Goal: Information Seeking & Learning: Learn about a topic

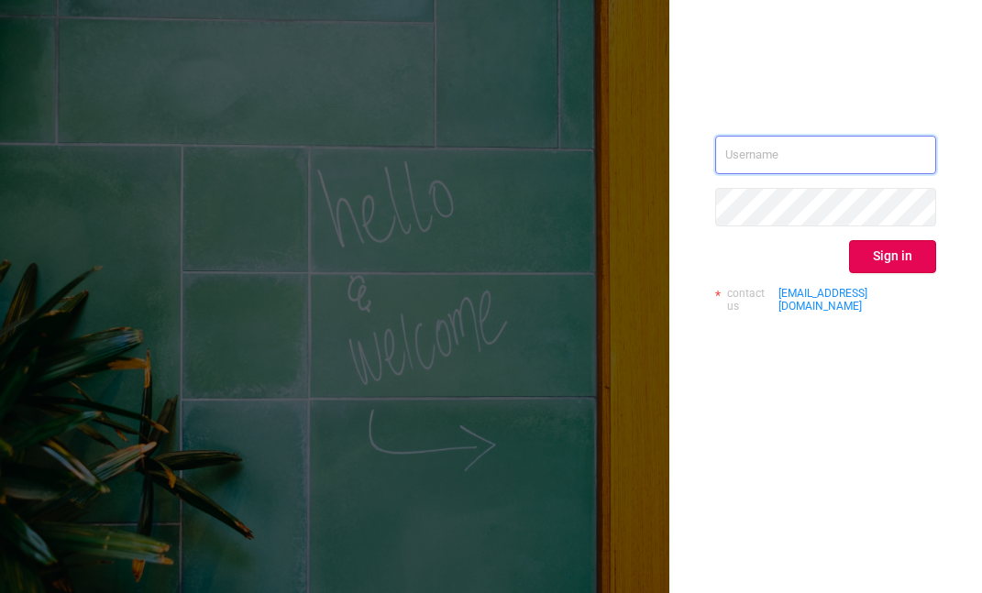
type input "[PERSON_NAME][EMAIL_ADDRESS][DOMAIN_NAME]"
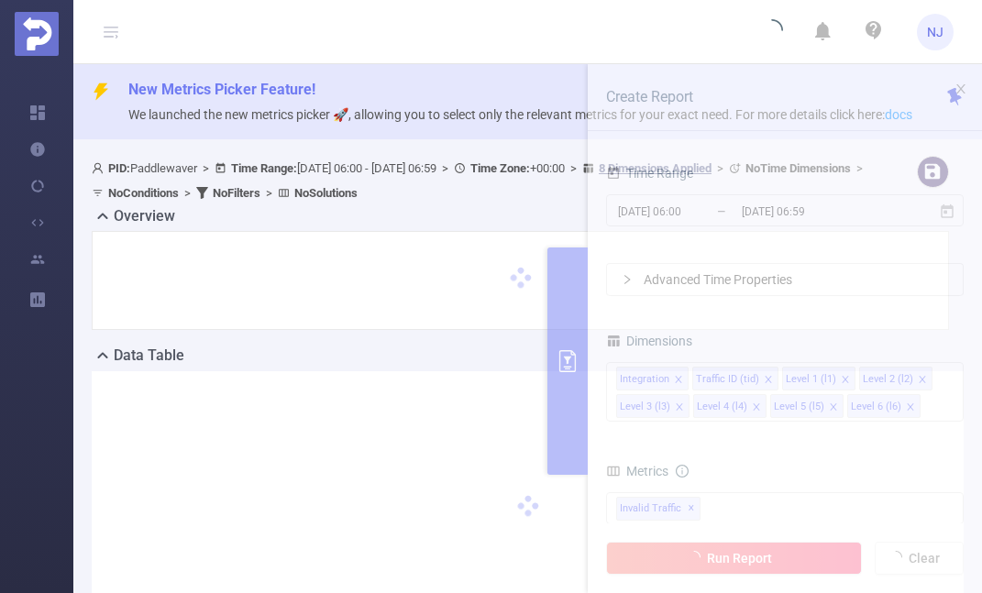
click at [534, 213] on div "Overview" at bounding box center [528, 218] width 872 height 26
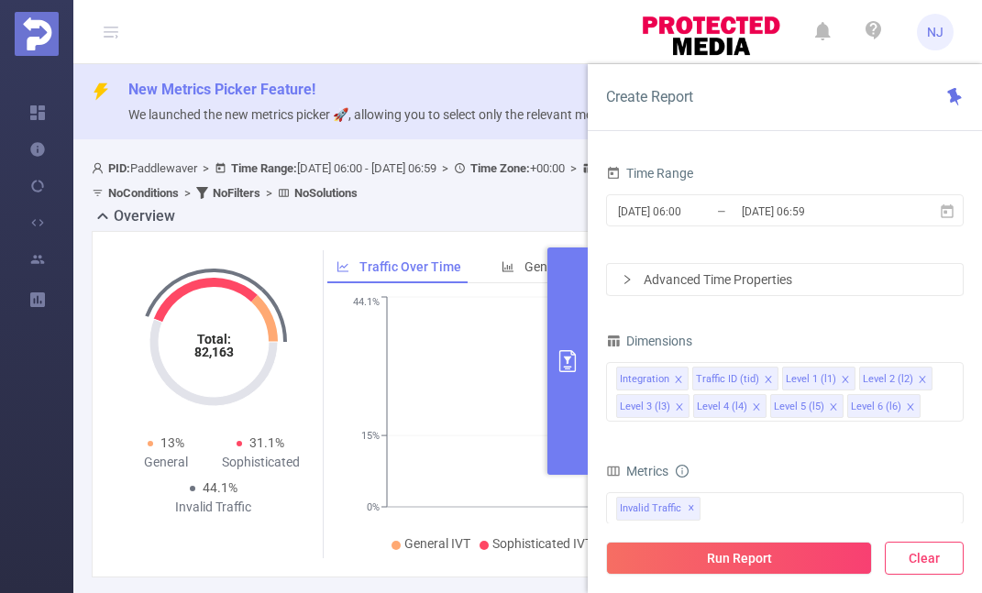
click at [922, 562] on button "Clear" at bounding box center [924, 558] width 79 height 33
click at [941, 553] on button "Clear" at bounding box center [924, 558] width 79 height 33
click at [451, 226] on div "Overview" at bounding box center [528, 218] width 872 height 26
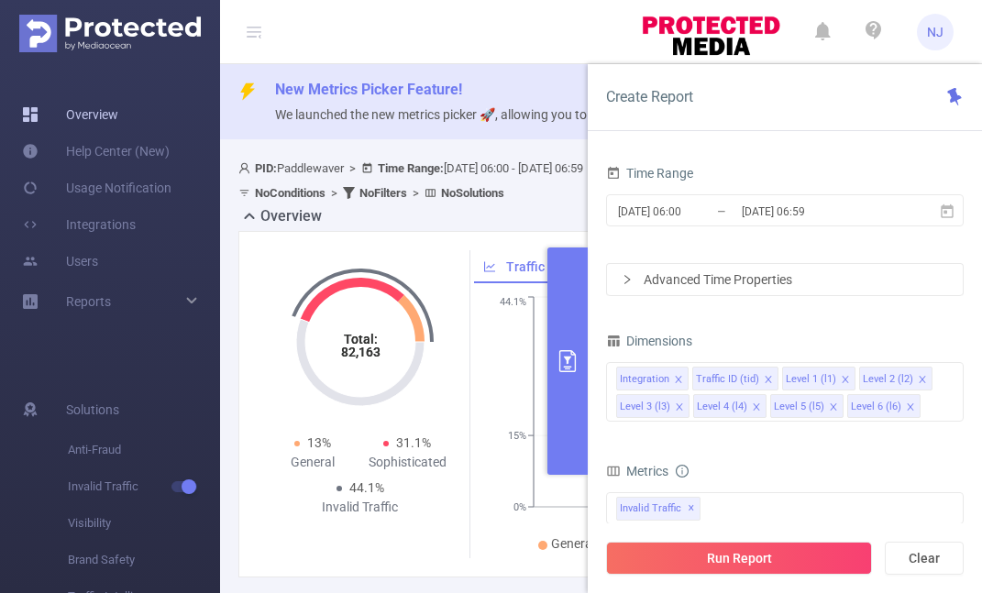
click at [118, 119] on link "Overview" at bounding box center [70, 114] width 96 height 37
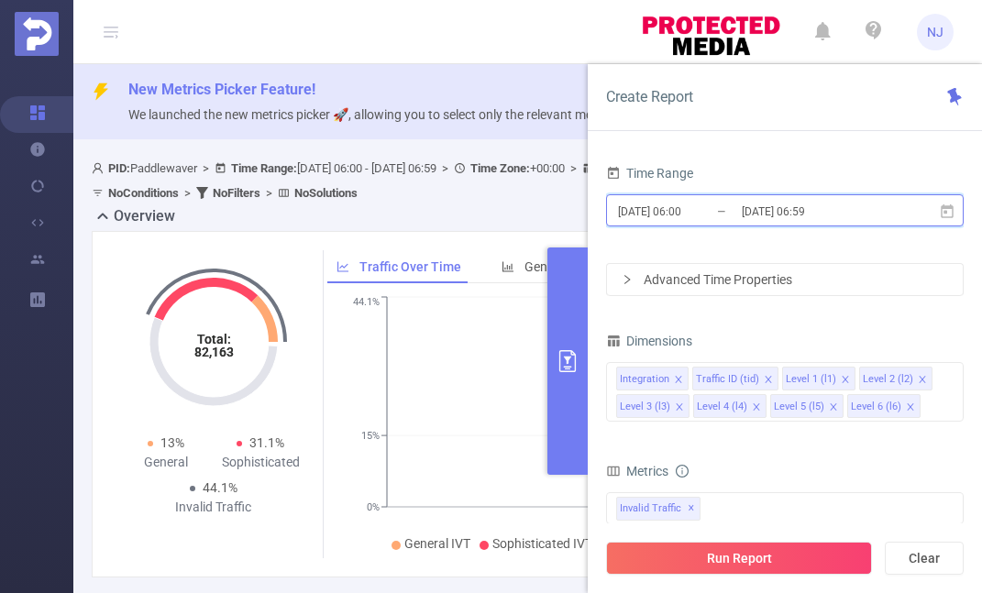
click at [943, 207] on icon at bounding box center [947, 211] width 13 height 14
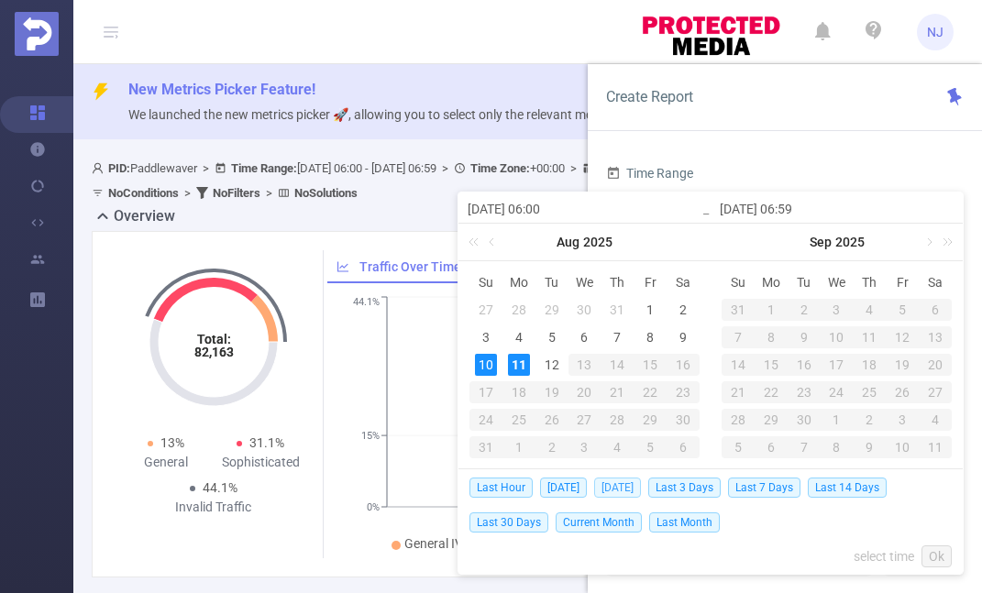
click at [612, 486] on span "[DATE]" at bounding box center [617, 488] width 47 height 20
type input "[DATE] 00:00"
type input "[DATE] 23:59"
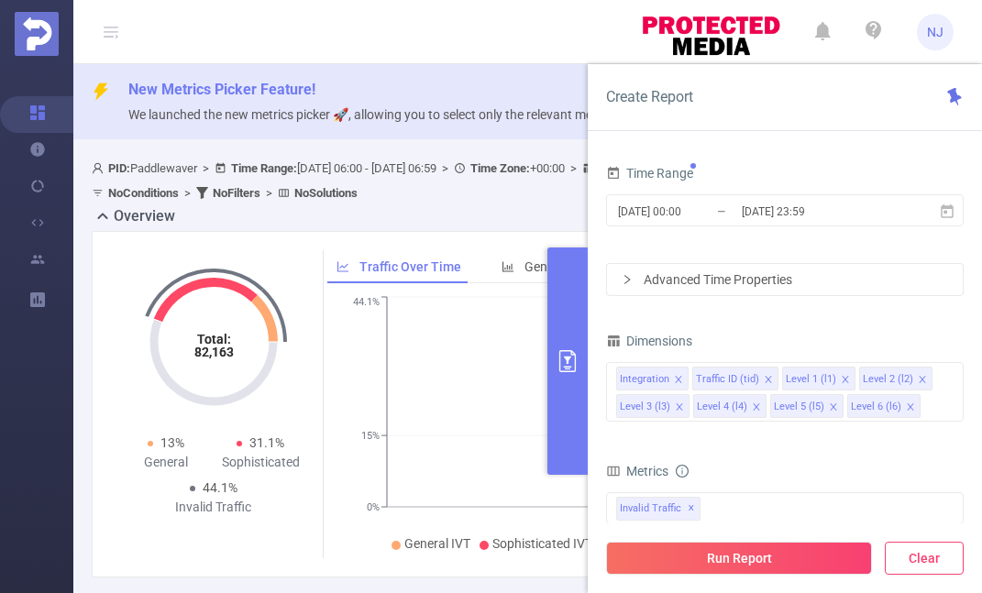
click at [921, 566] on button "Clear" at bounding box center [924, 558] width 79 height 33
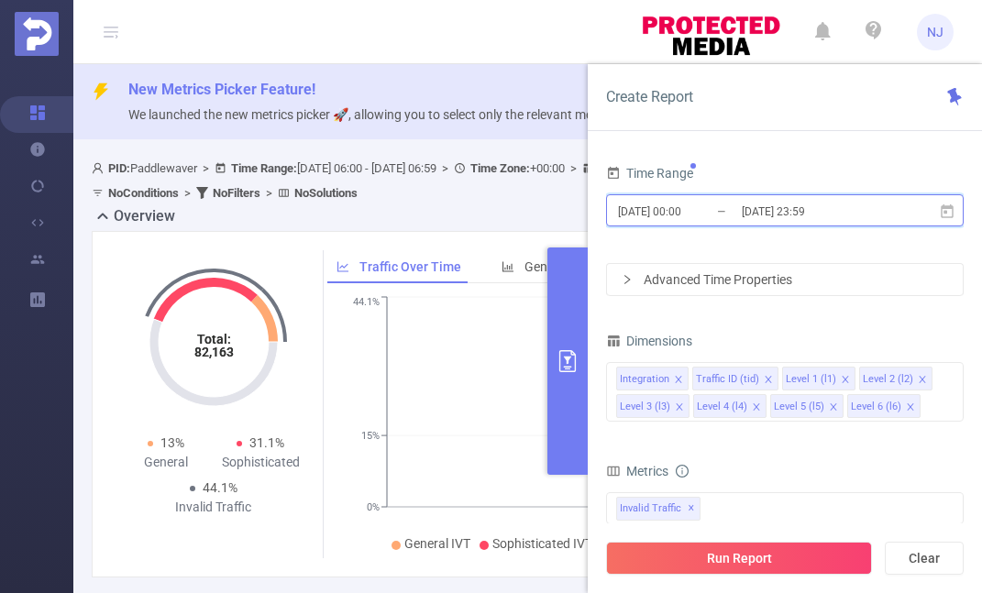
click at [894, 212] on span "[DATE] 00:00 _ [DATE] 23:59" at bounding box center [785, 210] width 358 height 32
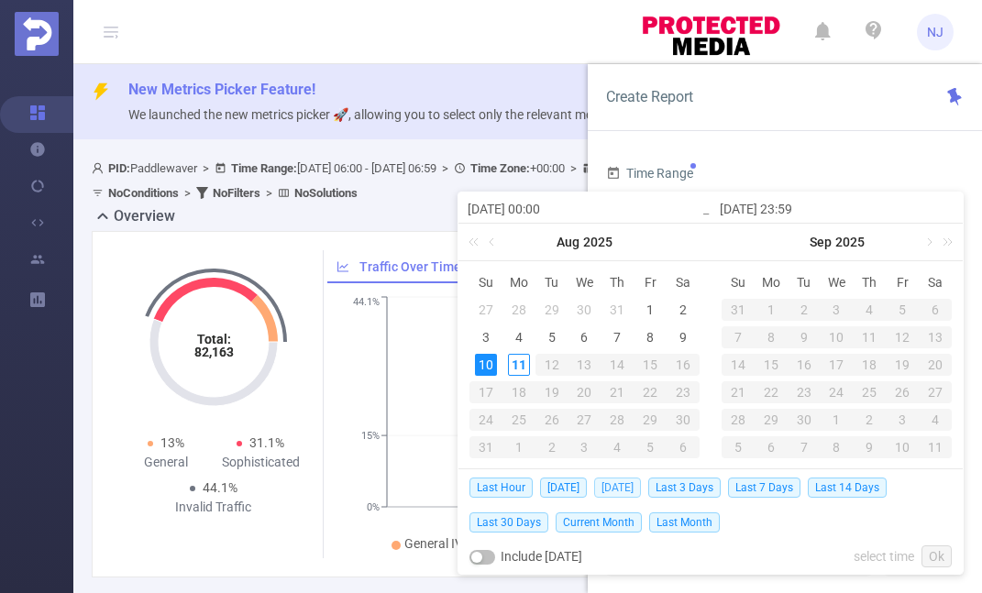
click at [623, 481] on span "[DATE]" at bounding box center [617, 488] width 47 height 20
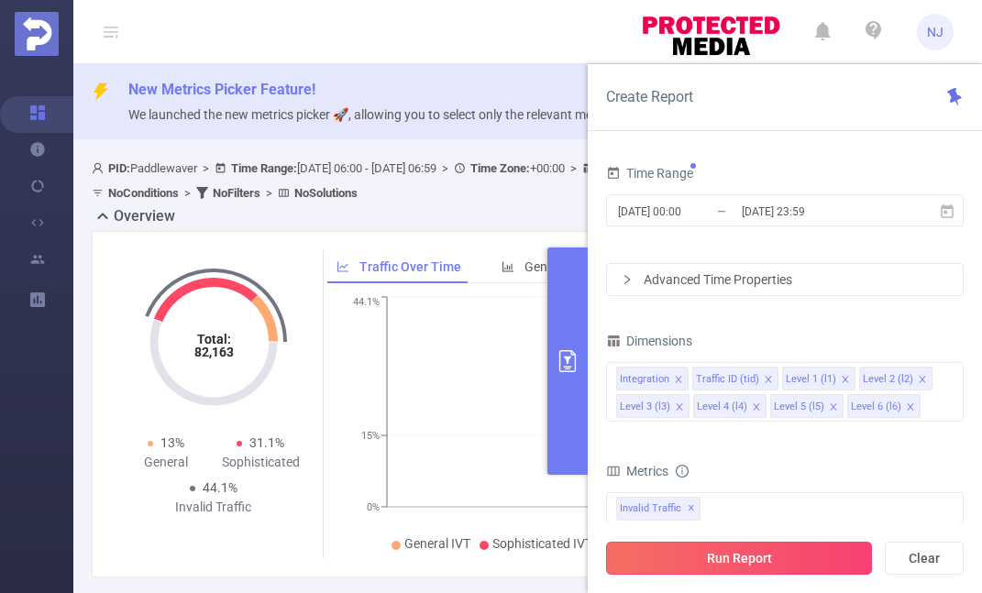
click at [769, 565] on button "Run Report" at bounding box center [739, 558] width 266 height 33
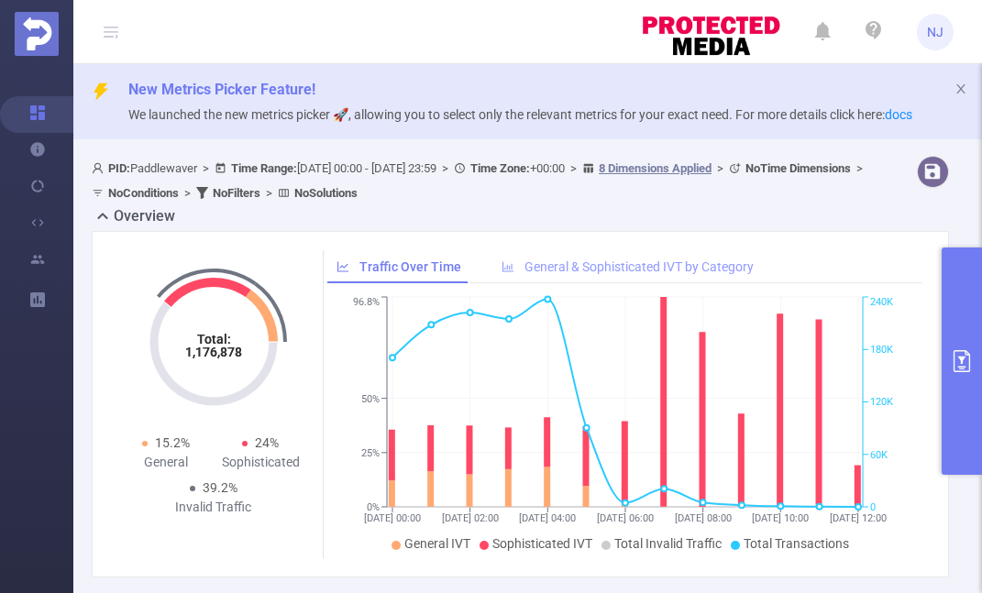
click at [605, 267] on span "General & Sophisticated IVT by Category" at bounding box center [638, 266] width 229 height 15
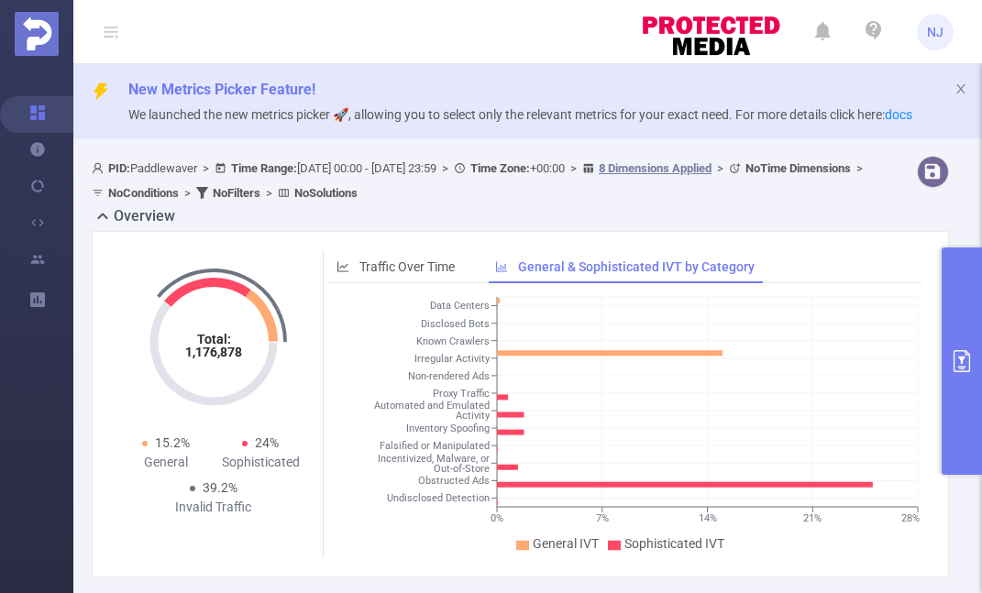
click at [260, 189] on b "No Filters" at bounding box center [237, 193] width 48 height 14
click at [969, 336] on button "primary" at bounding box center [962, 361] width 40 height 227
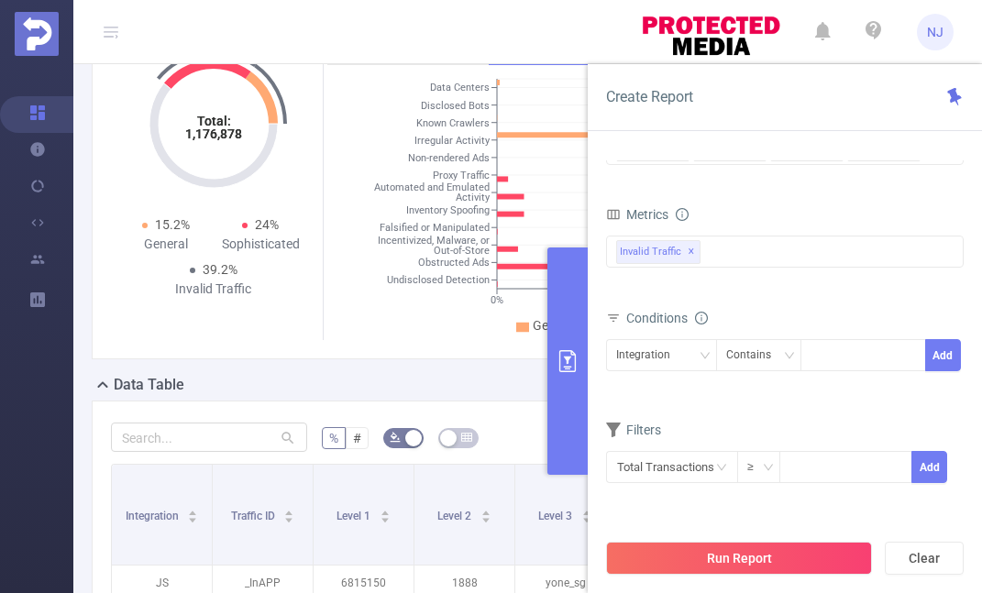
scroll to position [223, 0]
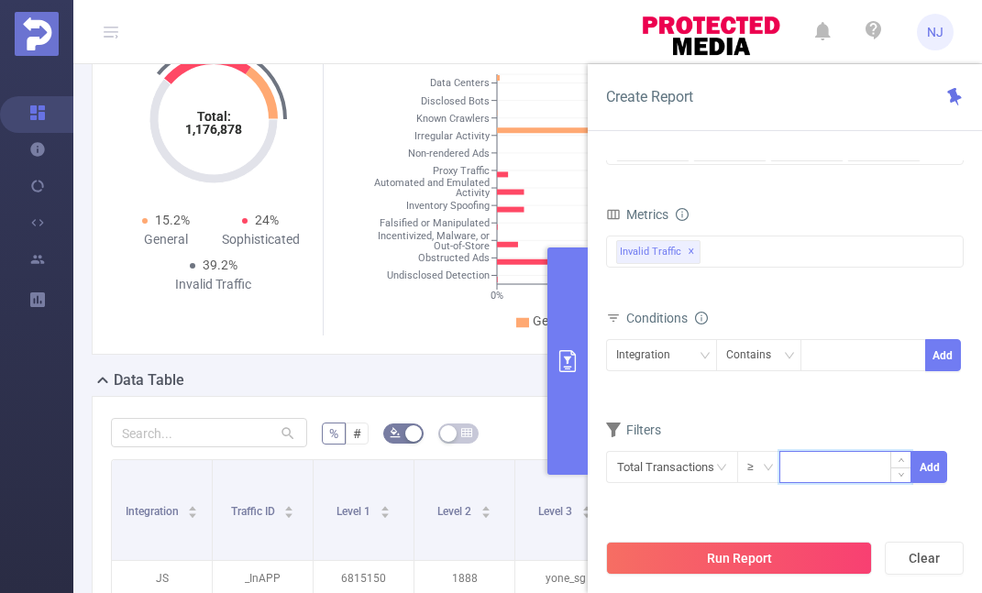
click at [843, 469] on input at bounding box center [845, 466] width 130 height 28
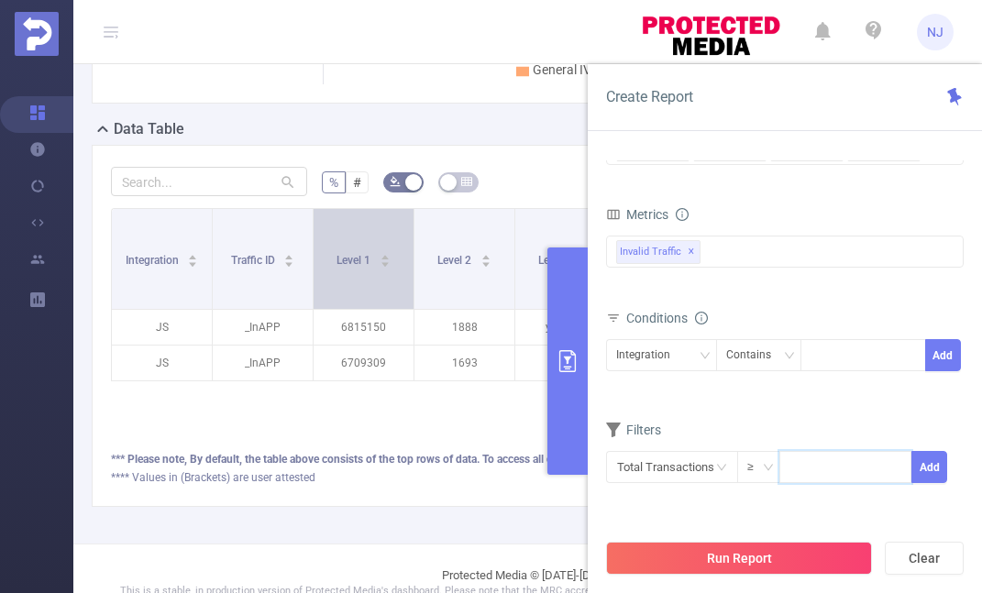
scroll to position [371, 0]
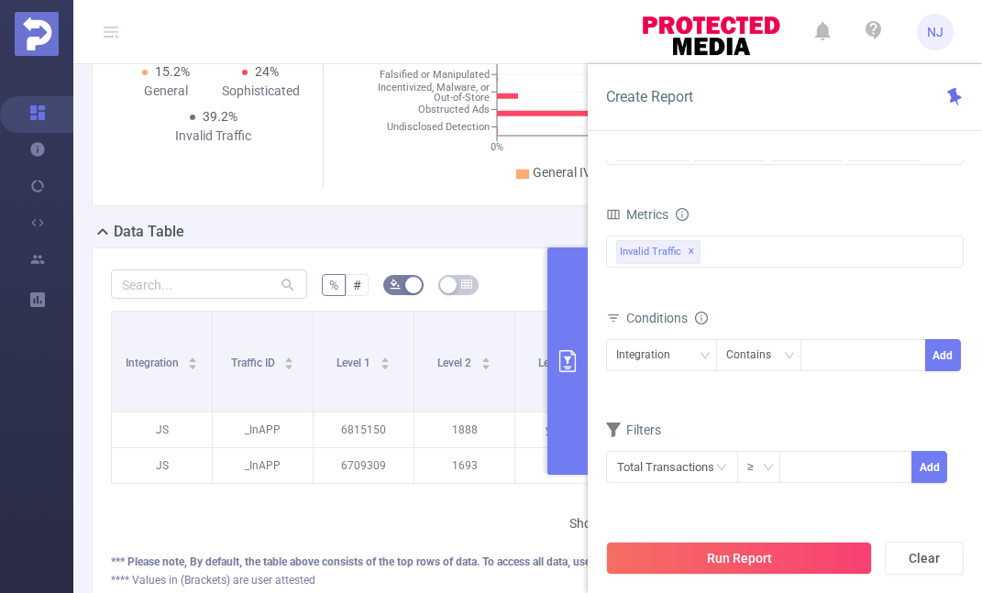
click at [393, 210] on div "Total: 1,176,878 Total: 1,176,878 15.2% General 24% Sophisticated 39.2% Invalid…" at bounding box center [520, 40] width 872 height 361
click at [566, 355] on icon "primary" at bounding box center [568, 361] width 22 height 22
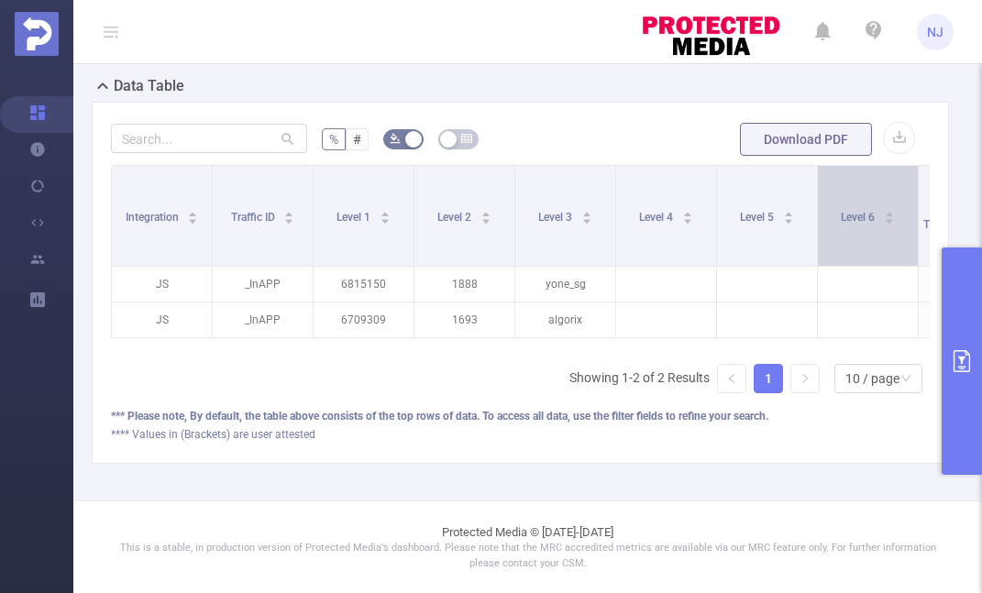
scroll to position [516, 0]
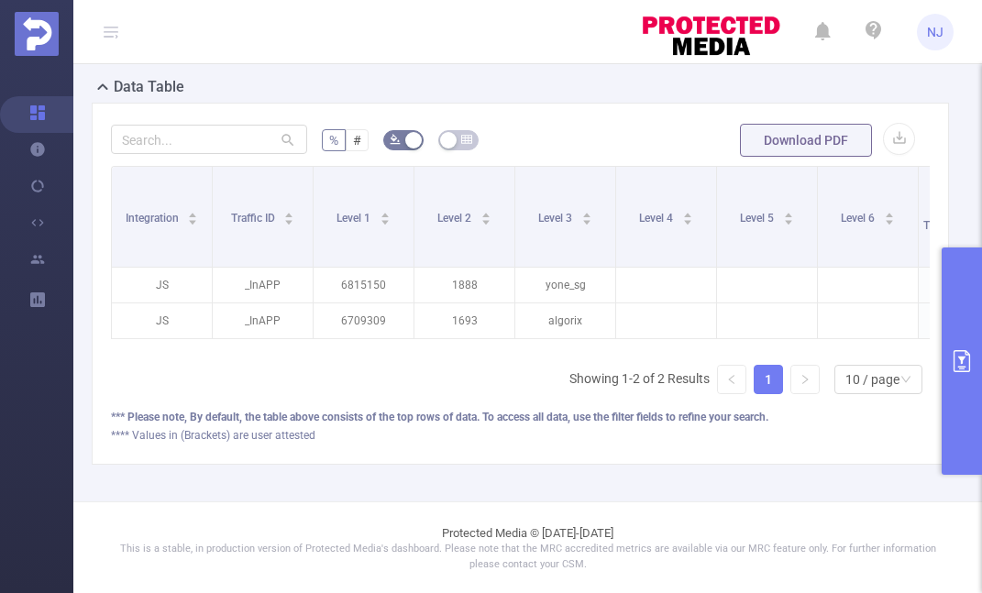
click at [967, 292] on button "primary" at bounding box center [962, 361] width 40 height 227
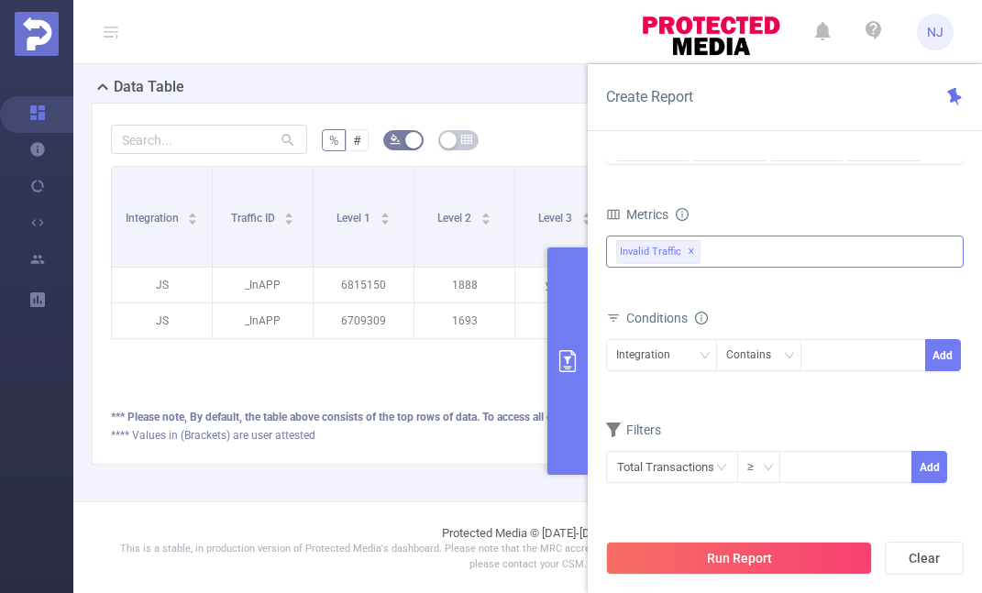
click at [708, 246] on div "Invalid Traffic ✕" at bounding box center [785, 252] width 358 height 32
click at [764, 179] on div "Dimensions Integration Traffic ID (tid) Level 1 (l1) Level 2 (l2) Level 3 (l3) …" at bounding box center [785, 126] width 358 height 108
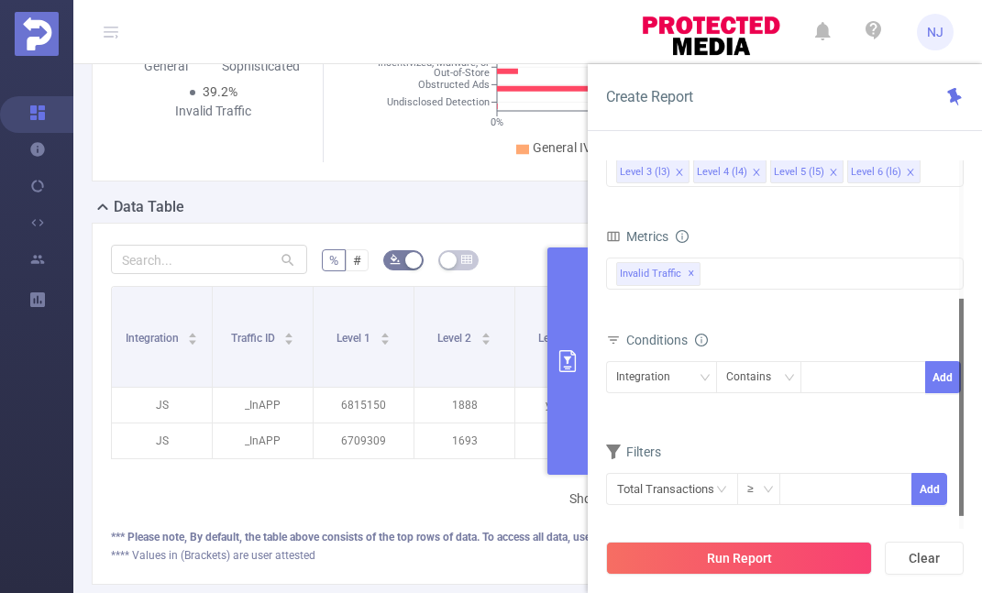
scroll to position [412, 0]
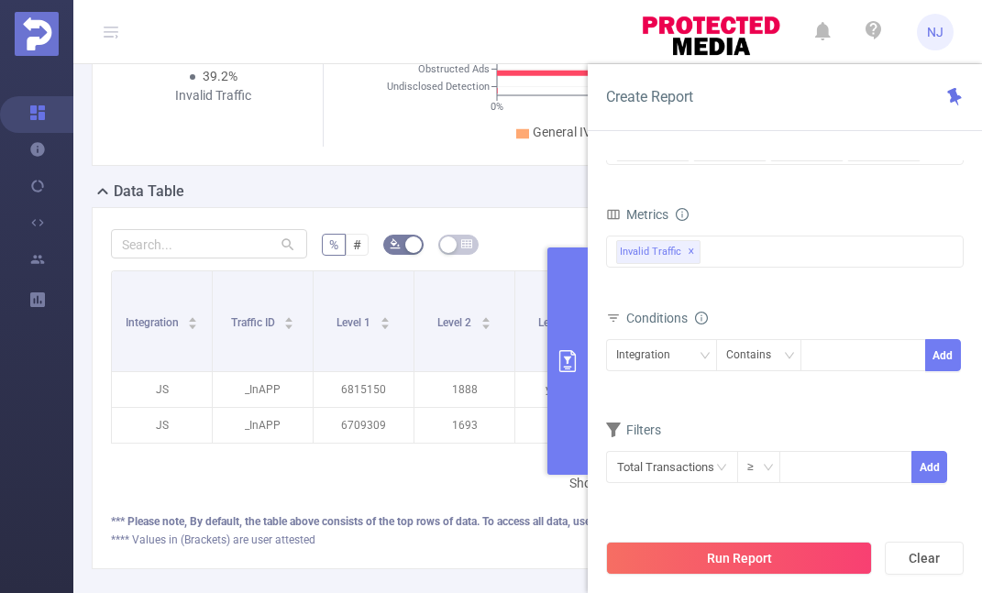
click at [526, 215] on div "% # Download PDF Integration Traffic ID Level 1 Level 2 Level 3 Level 4 Level 5…" at bounding box center [520, 388] width 857 height 362
click at [459, 201] on div "Data Table" at bounding box center [528, 194] width 872 height 26
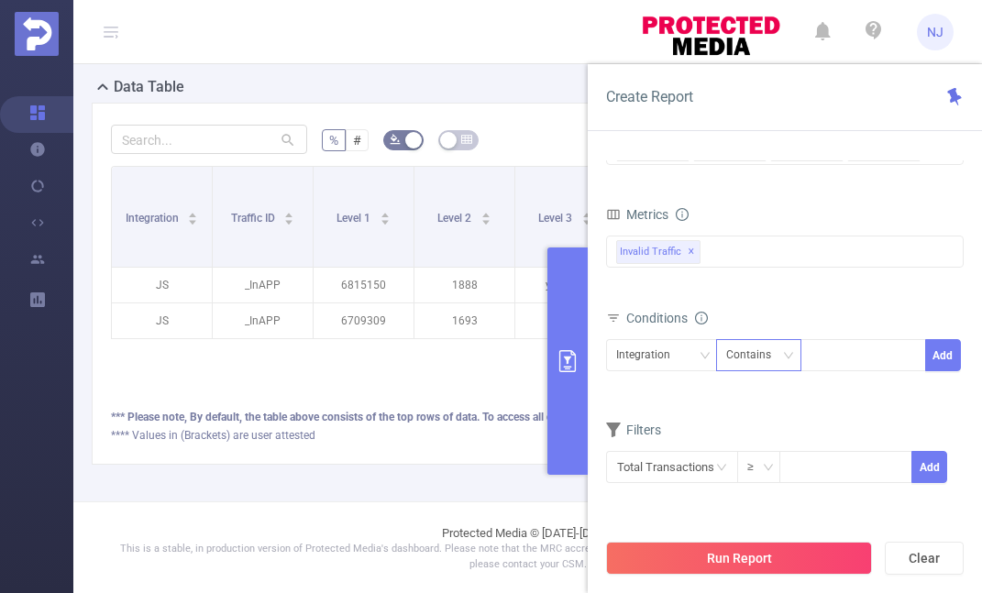
scroll to position [0, 0]
click at [767, 255] on div "Invalid Traffic ✕ Invalid Traffic" at bounding box center [785, 252] width 358 height 32
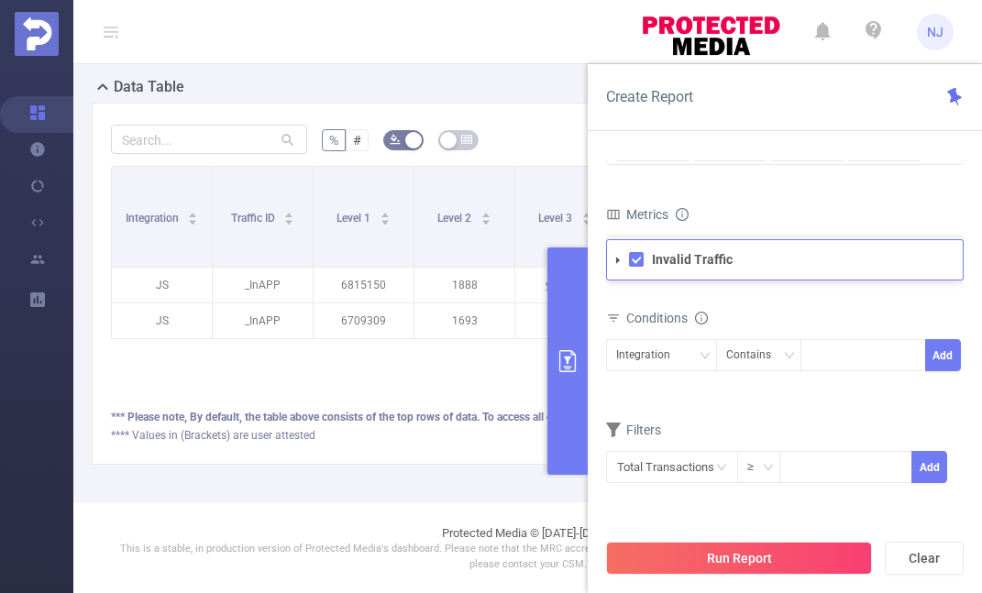
click at [769, 200] on form "Dimensions Integration Traffic ID (tid) Level 1 (l1) Level 2 (l2) Level 3 (l3) …" at bounding box center [785, 289] width 358 height 435
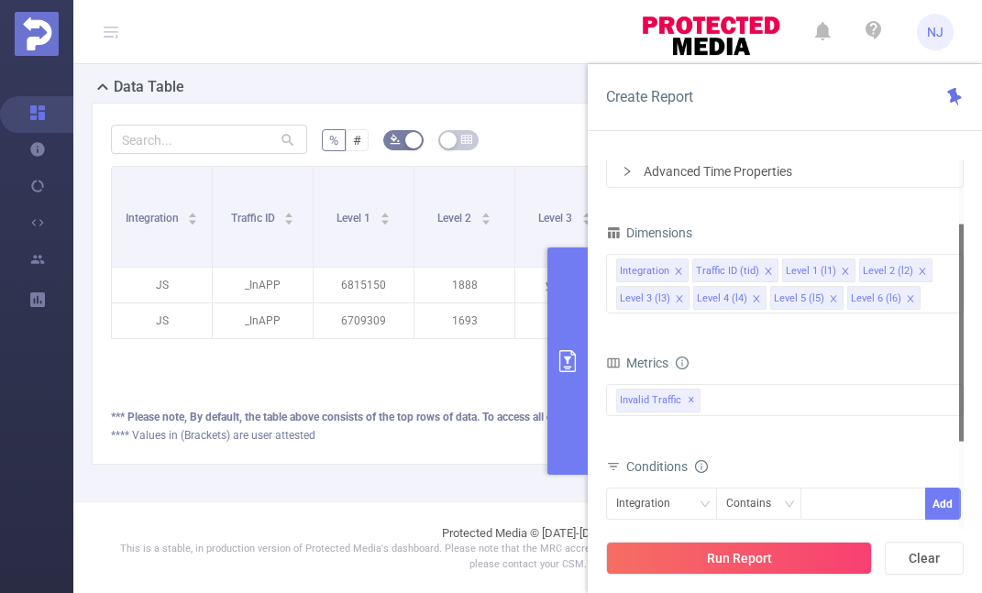
click at [412, 380] on div "Integration Traffic ID Level 1 Level 2 Level 3 Level 4 Level 5 Level 6 Total Tr…" at bounding box center [520, 287] width 819 height 243
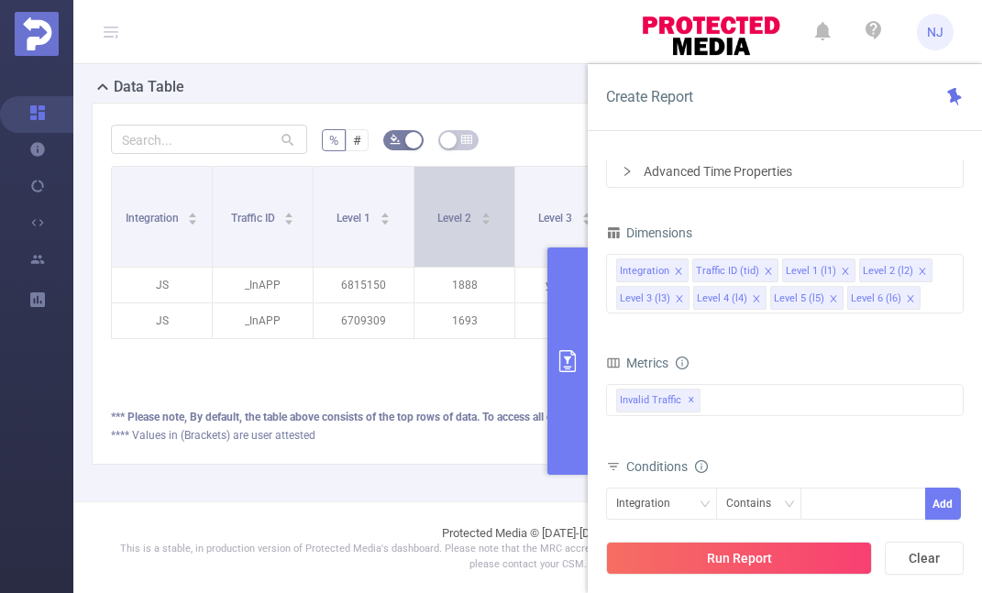
click at [490, 207] on div "Level 2" at bounding box center [464, 216] width 54 height 18
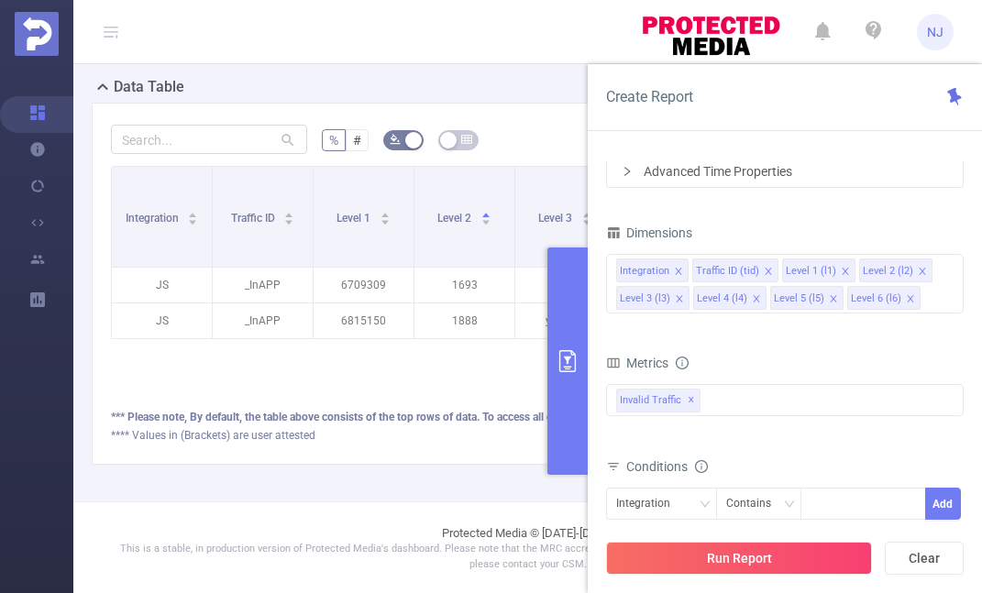
click at [530, 142] on form "% # Download PDF" at bounding box center [520, 140] width 819 height 37
click at [478, 438] on div "**** Values in (Brackets) are user attested" at bounding box center [520, 435] width 819 height 17
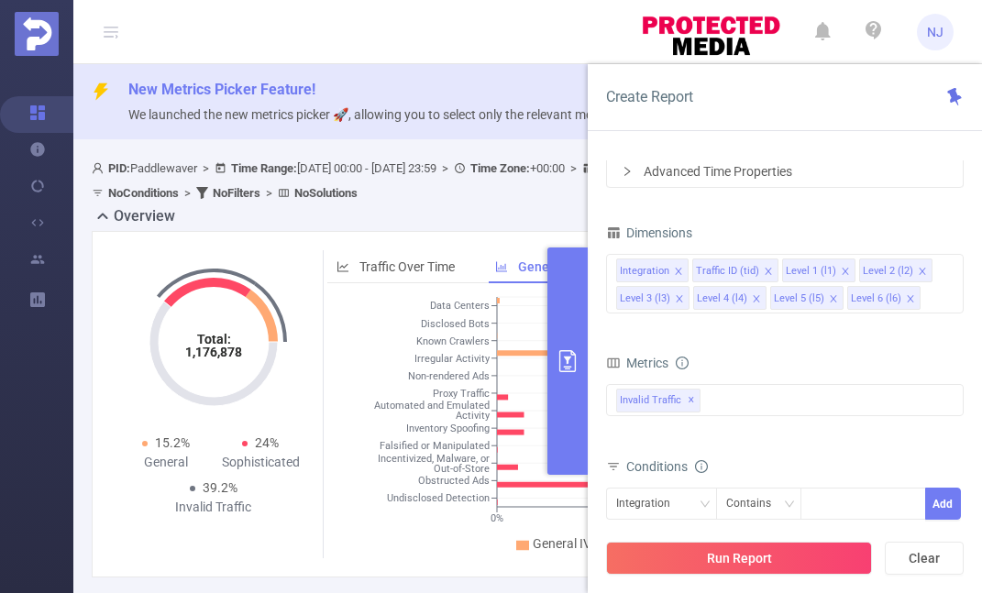
click at [501, 71] on div "New Metrics Picker Feature! We launched the new metrics picker 🚀, allowing you …" at bounding box center [527, 101] width 909 height 75
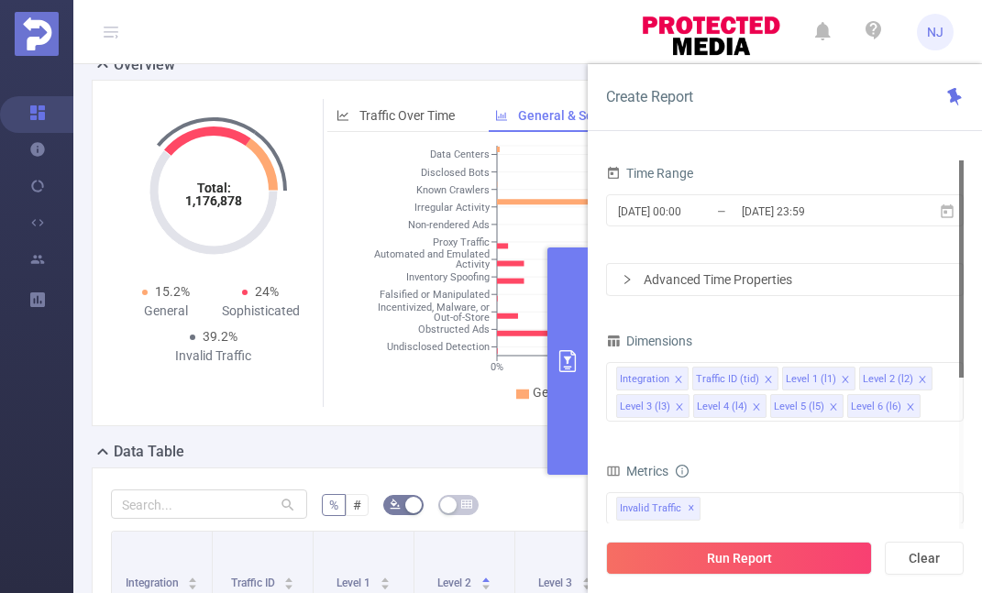
scroll to position [121, 0]
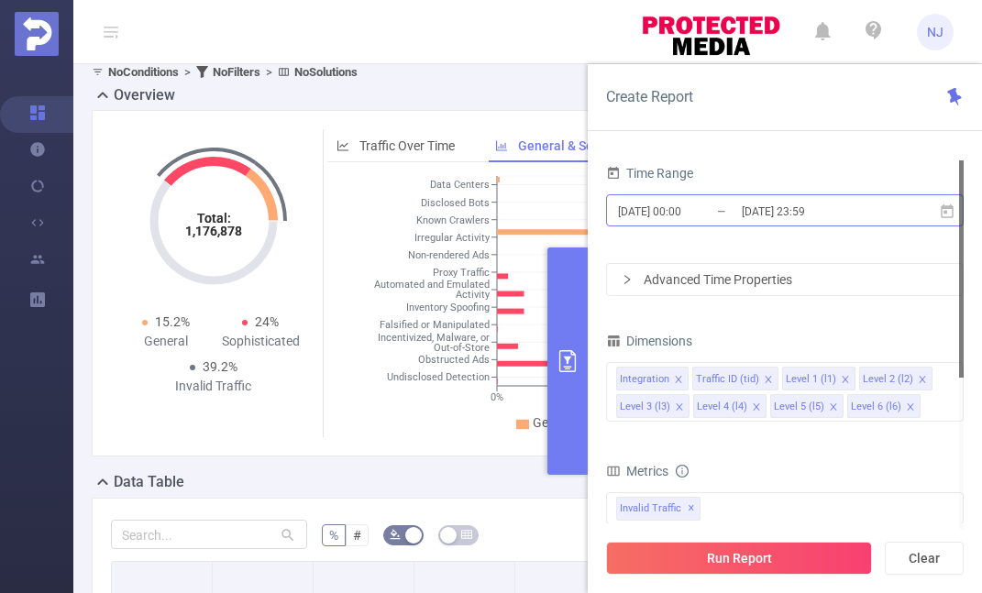
click at [768, 218] on input "[DATE] 23:59" at bounding box center [814, 211] width 149 height 25
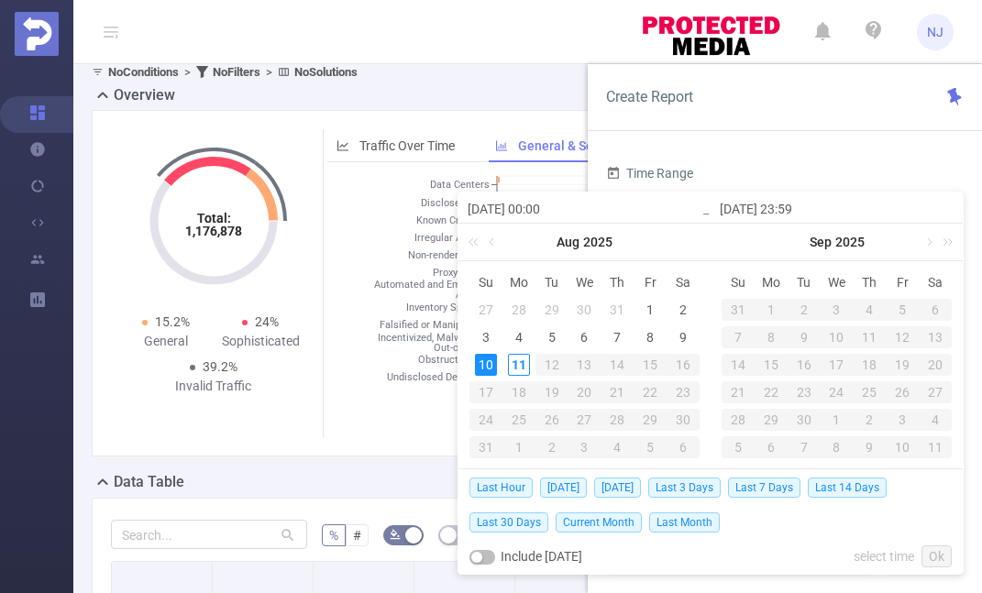
click at [475, 367] on div "10" at bounding box center [486, 365] width 22 height 22
click at [678, 341] on div "9" at bounding box center [683, 337] width 22 height 22
type input "[DATE] 00:00"
click at [678, 341] on div "9" at bounding box center [683, 337] width 22 height 22
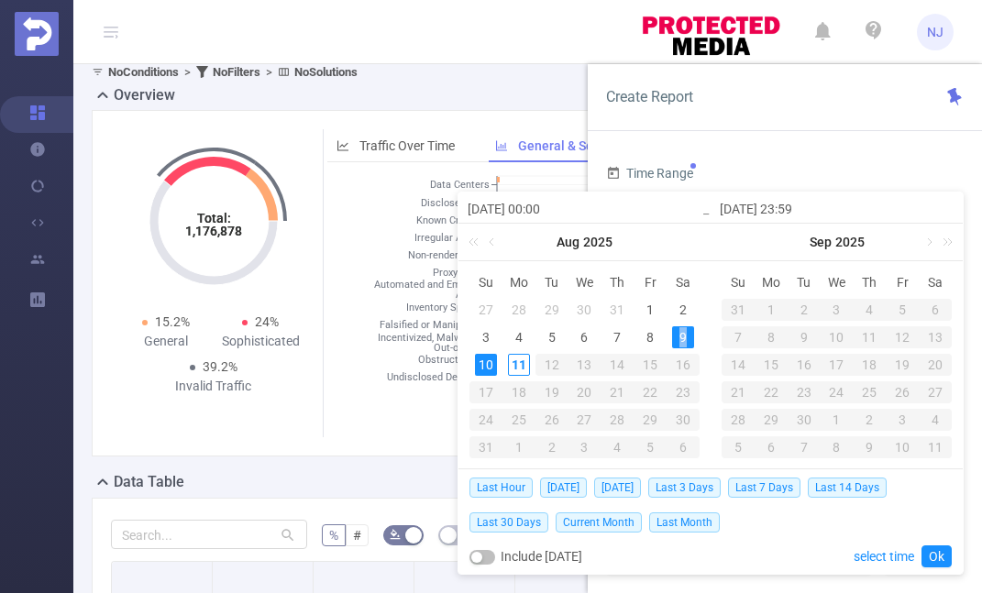
click at [676, 335] on div "9" at bounding box center [683, 337] width 22 height 22
type input "[DATE] 23:59"
click at [933, 558] on link "Ok" at bounding box center [936, 557] width 30 height 22
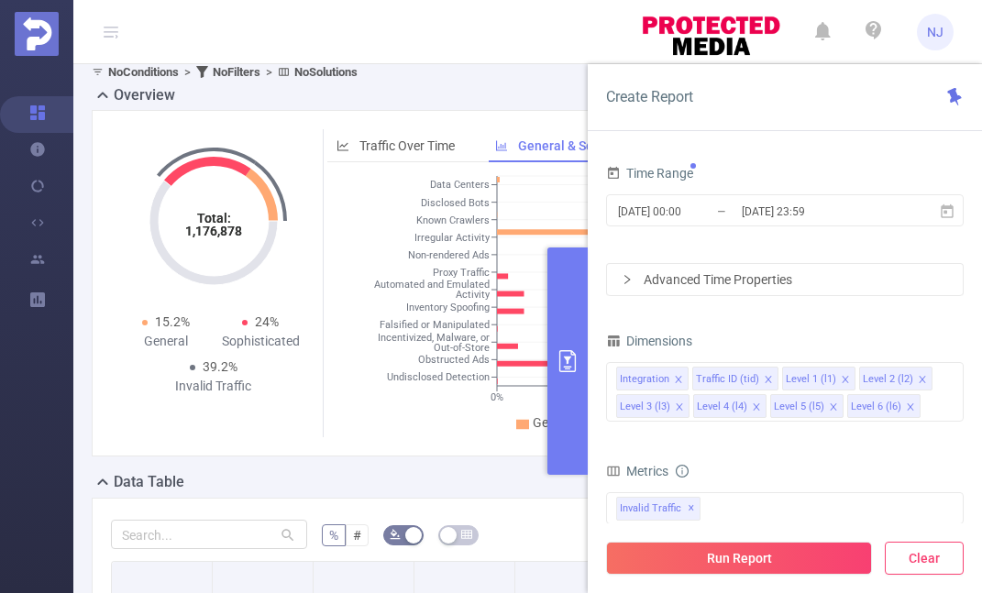
click at [933, 559] on button "Clear" at bounding box center [924, 558] width 79 height 33
click at [778, 564] on button "Run Report" at bounding box center [739, 558] width 266 height 33
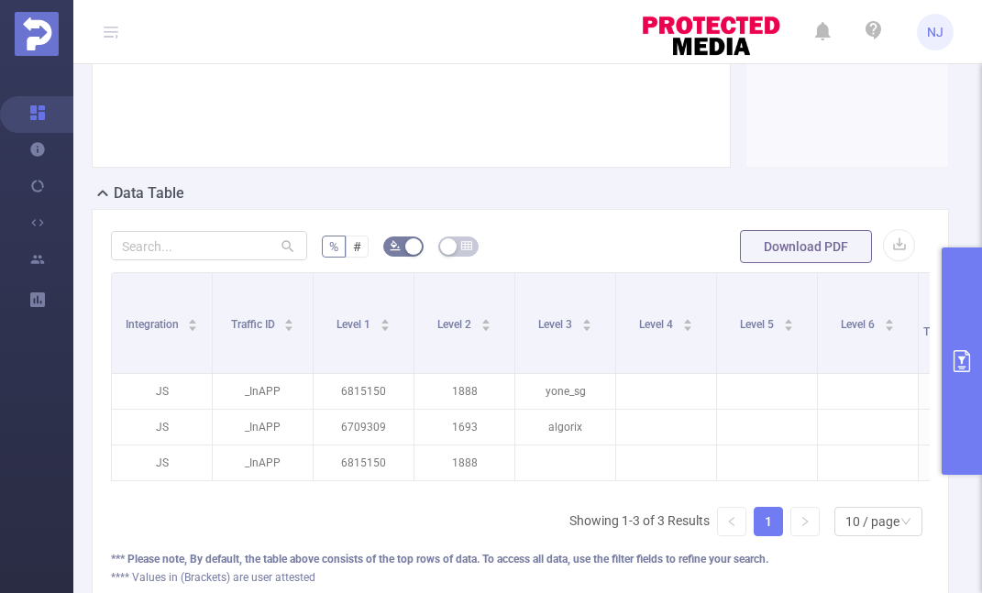
scroll to position [432, 0]
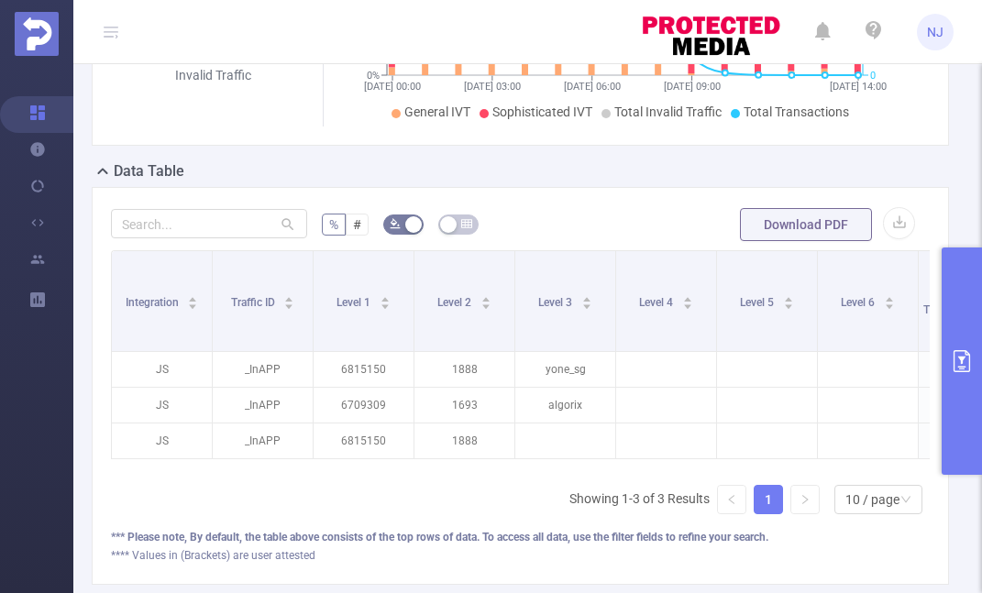
click at [613, 203] on div "% # Download PDF Integration Traffic ID Level 1 Level 2 Level 3 Level 4 Level 5…" at bounding box center [520, 386] width 857 height 398
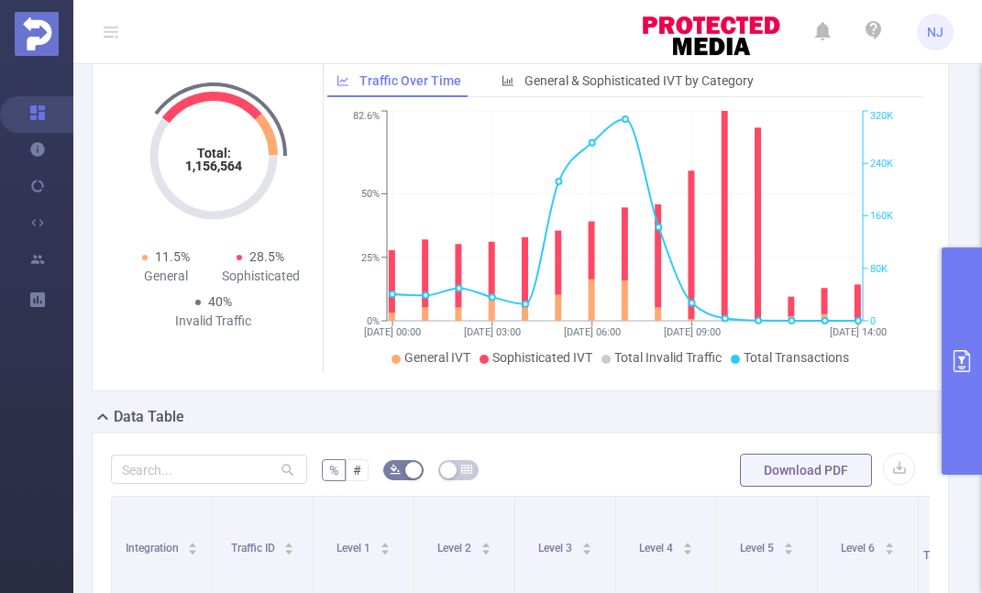
scroll to position [181, 0]
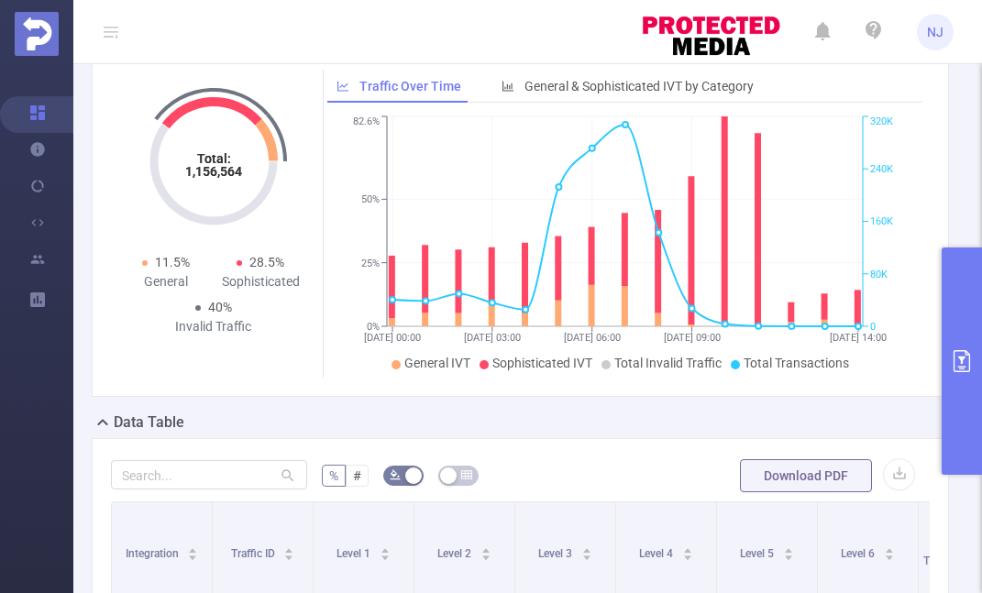
click at [456, 466] on button "button" at bounding box center [458, 476] width 40 height 20
click at [454, 479] on icon "icon: table" at bounding box center [450, 474] width 11 height 11
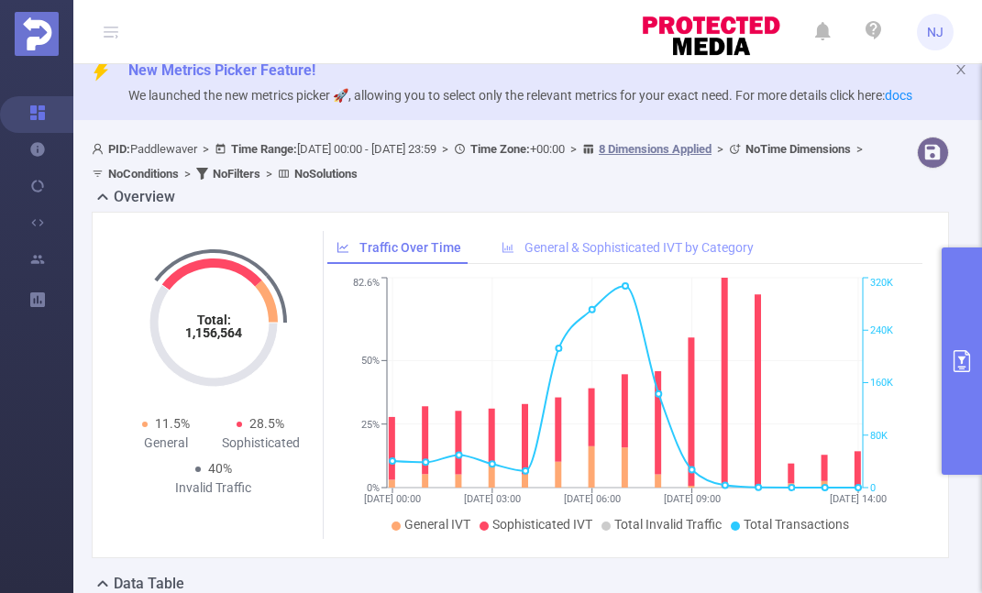
click at [587, 245] on span "General & Sophisticated IVT by Category" at bounding box center [638, 247] width 229 height 15
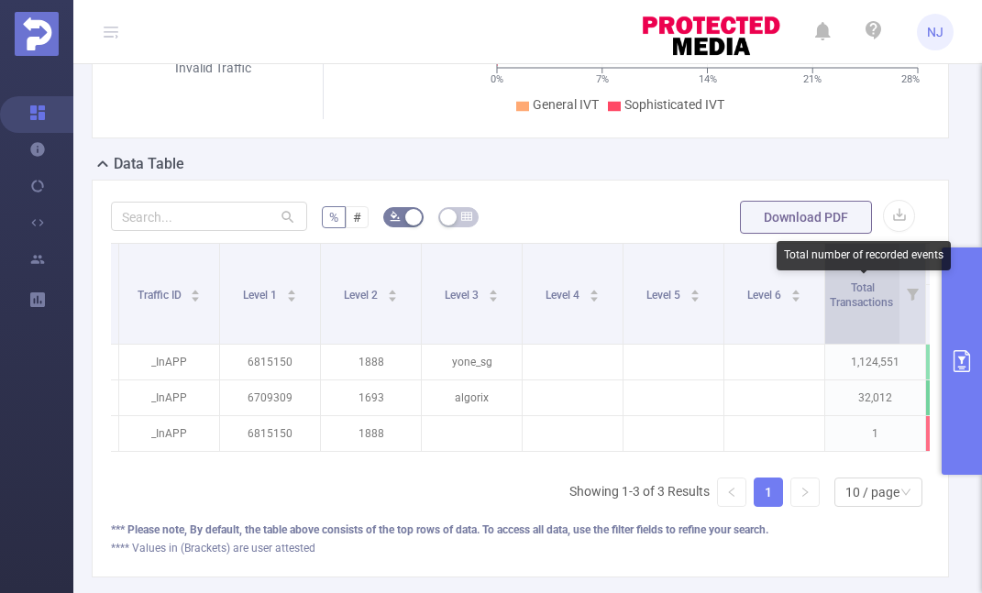
scroll to position [438, 0]
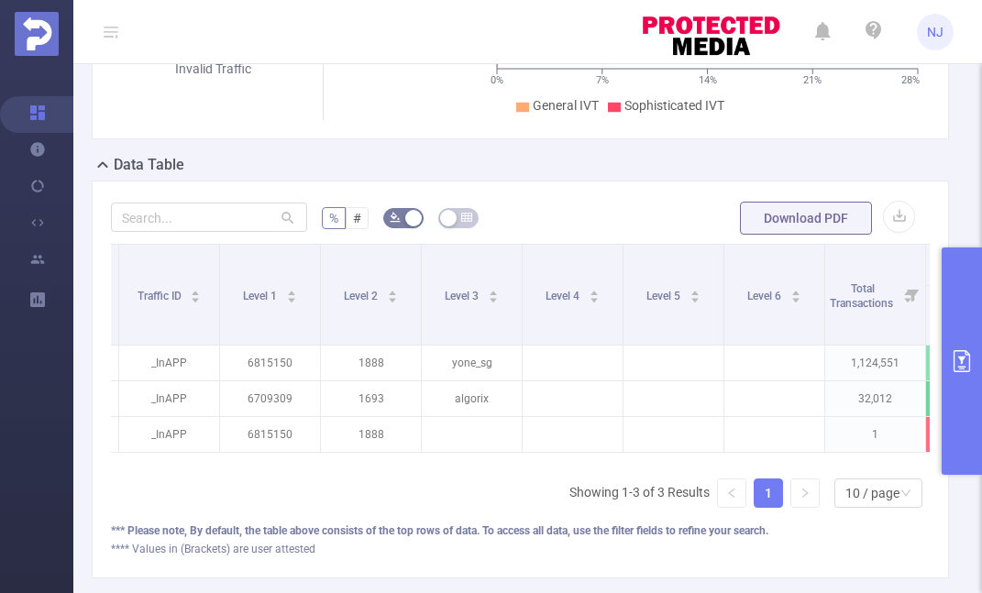
click at [957, 338] on button "primary" at bounding box center [962, 361] width 40 height 227
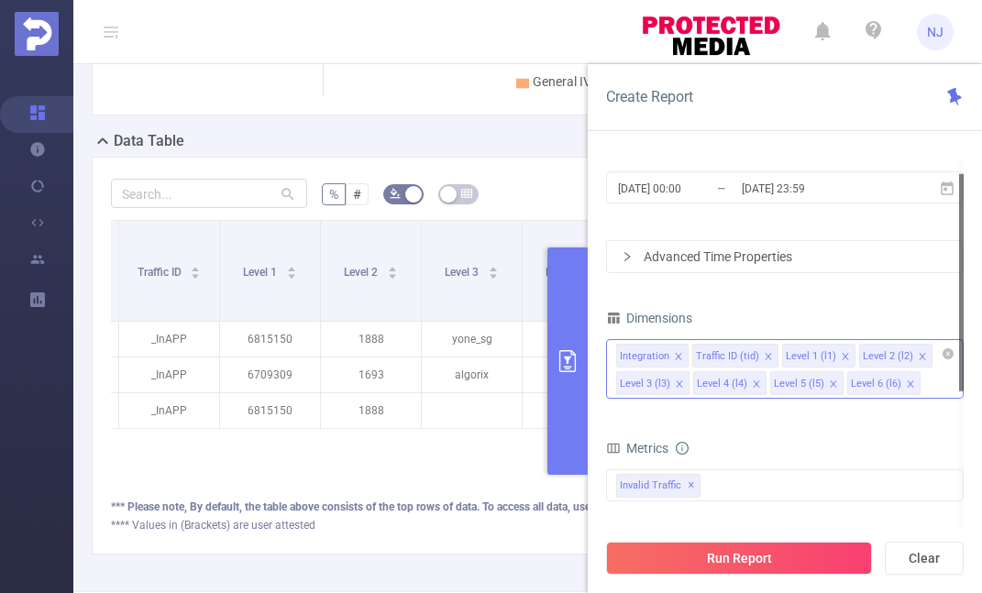
scroll to position [463, 0]
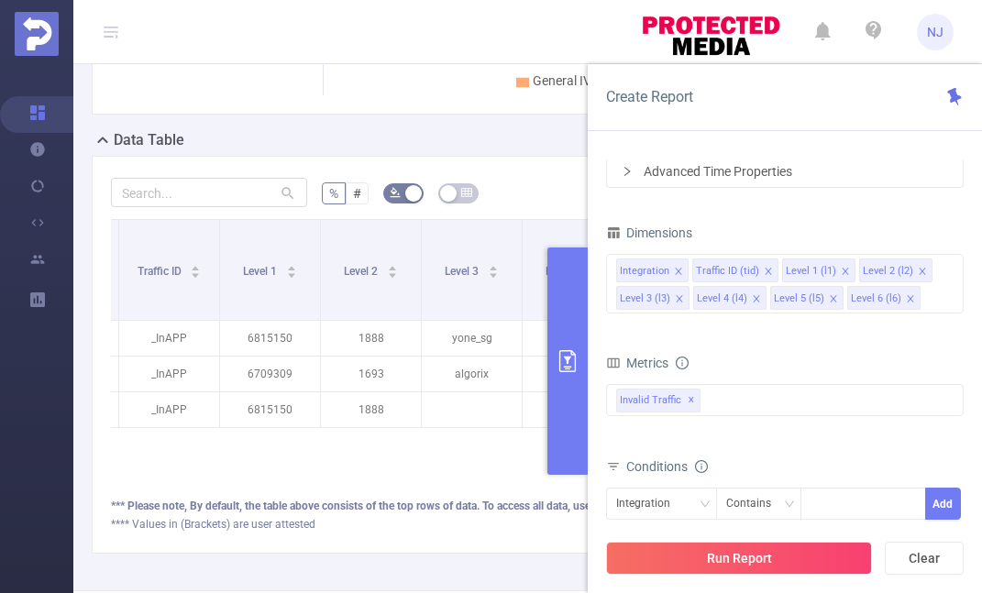
click at [513, 134] on div "Data Table" at bounding box center [528, 142] width 872 height 26
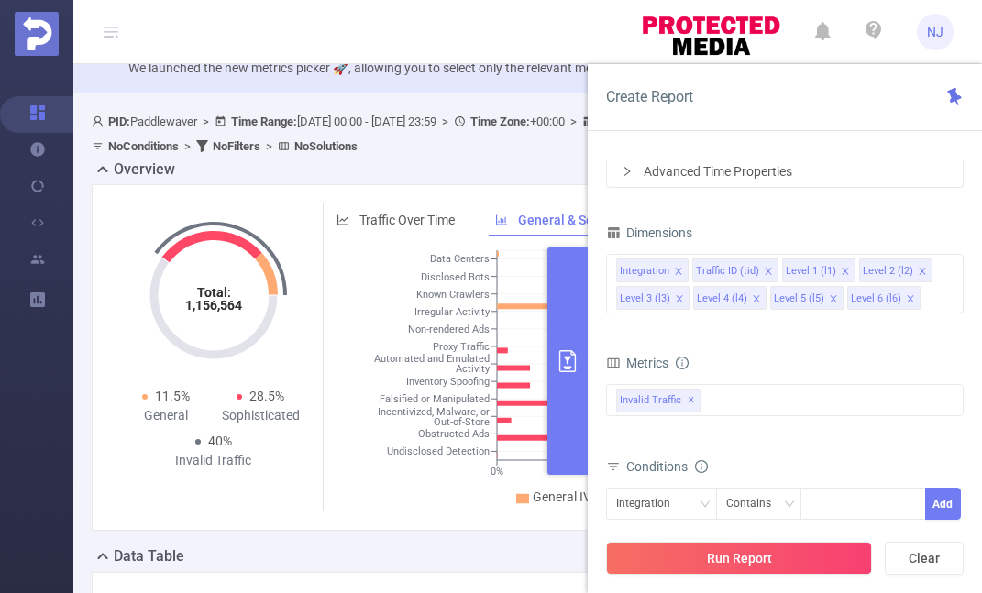
scroll to position [48, 0]
click at [273, 171] on div "Overview" at bounding box center [528, 171] width 872 height 26
click at [745, 127] on b "No Time Dimensions" at bounding box center [797, 121] width 105 height 14
click at [931, 561] on button "Clear" at bounding box center [924, 558] width 79 height 33
click at [517, 143] on div "PID: Paddlewaver > Time Range: [DATE] 00:00 - [DATE] 23:59 > Time Zone: +00:00 …" at bounding box center [484, 133] width 785 height 50
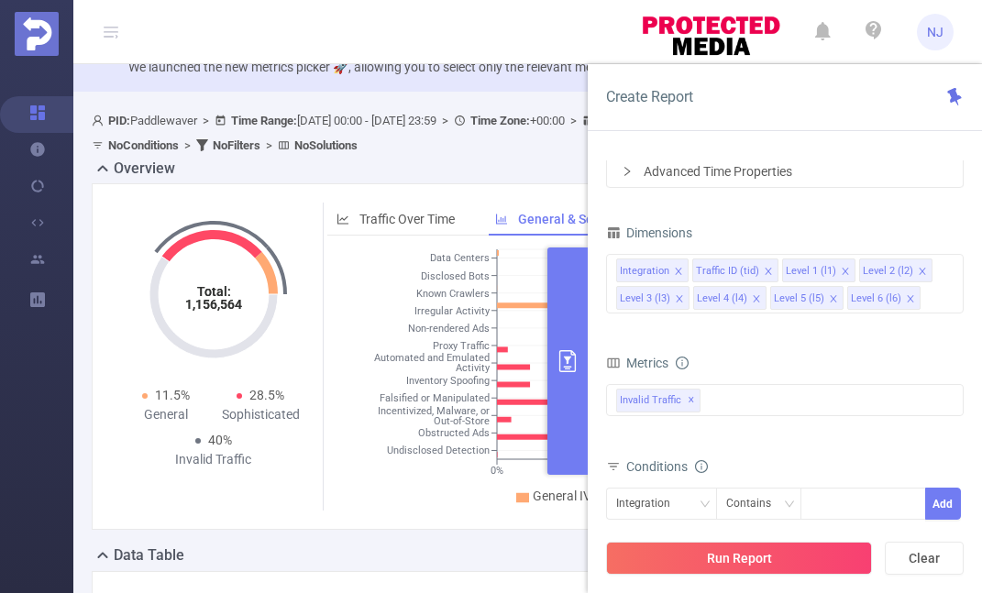
click at [955, 100] on icon at bounding box center [954, 96] width 14 height 17
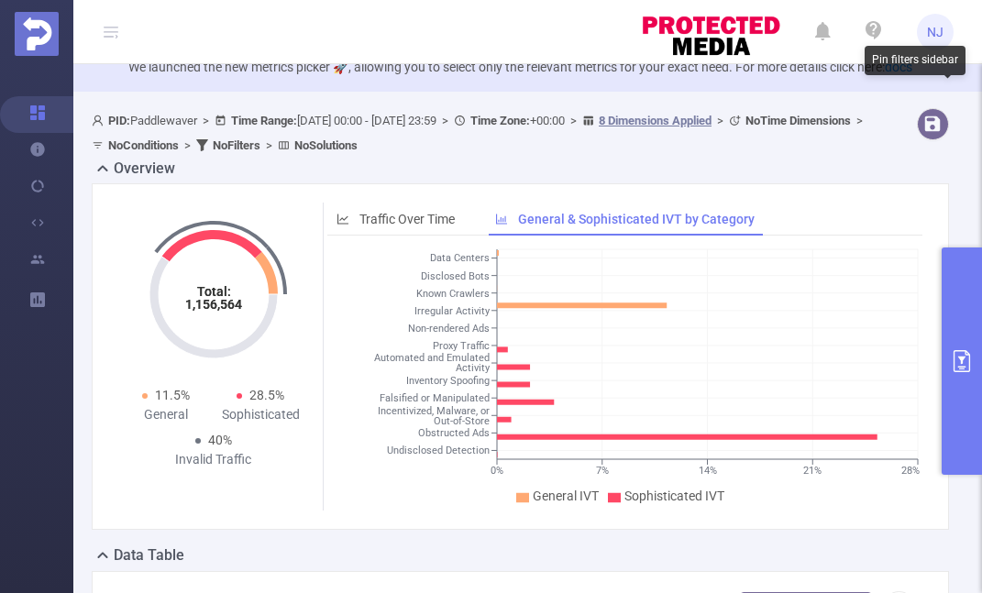
click at [688, 171] on div "Overview" at bounding box center [528, 171] width 872 height 26
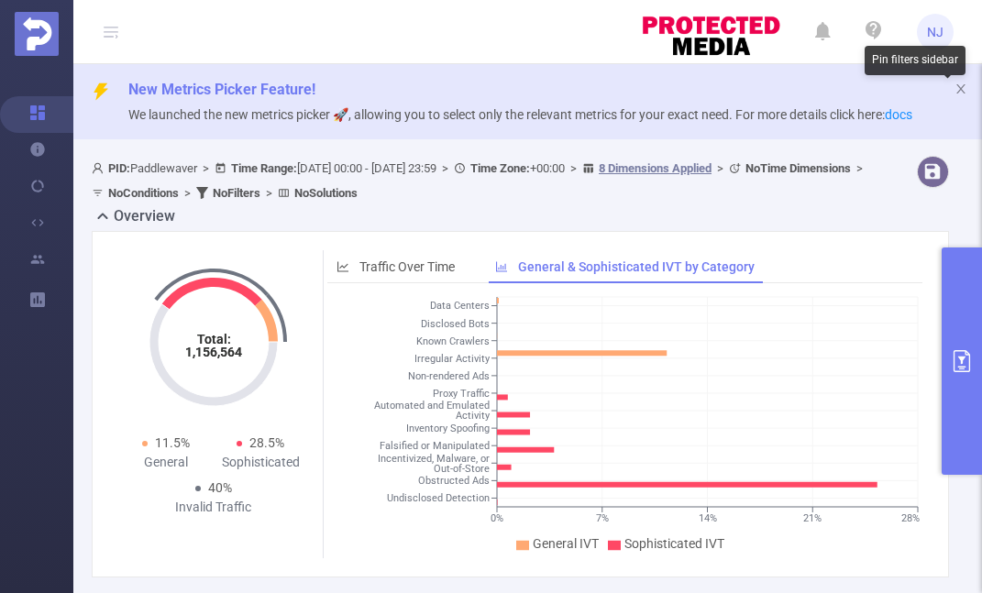
scroll to position [0, 0]
click at [179, 193] on b "No Conditions" at bounding box center [143, 193] width 71 height 14
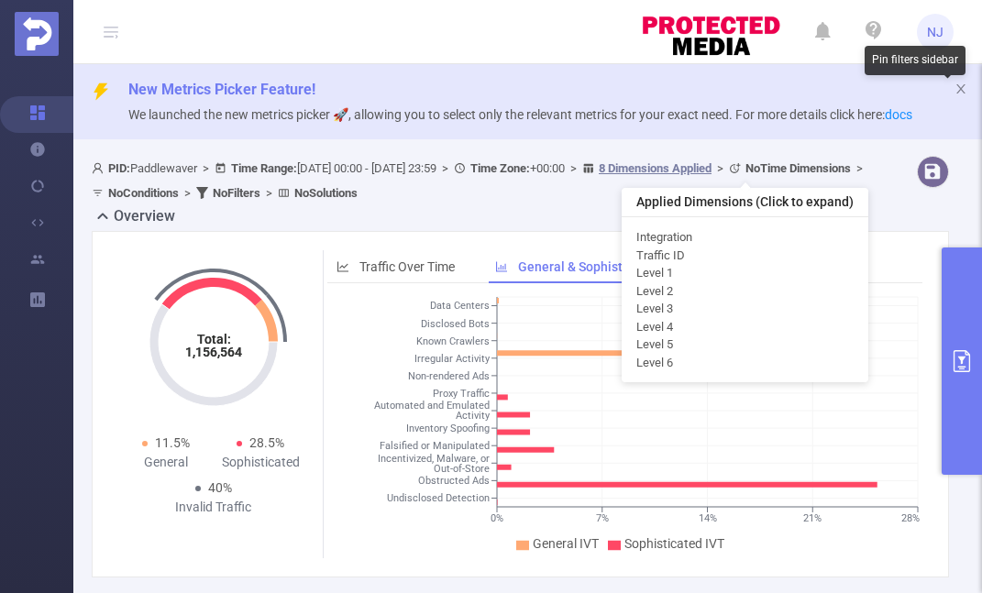
click at [711, 172] on u "8 Dimensions Applied" at bounding box center [655, 168] width 113 height 14
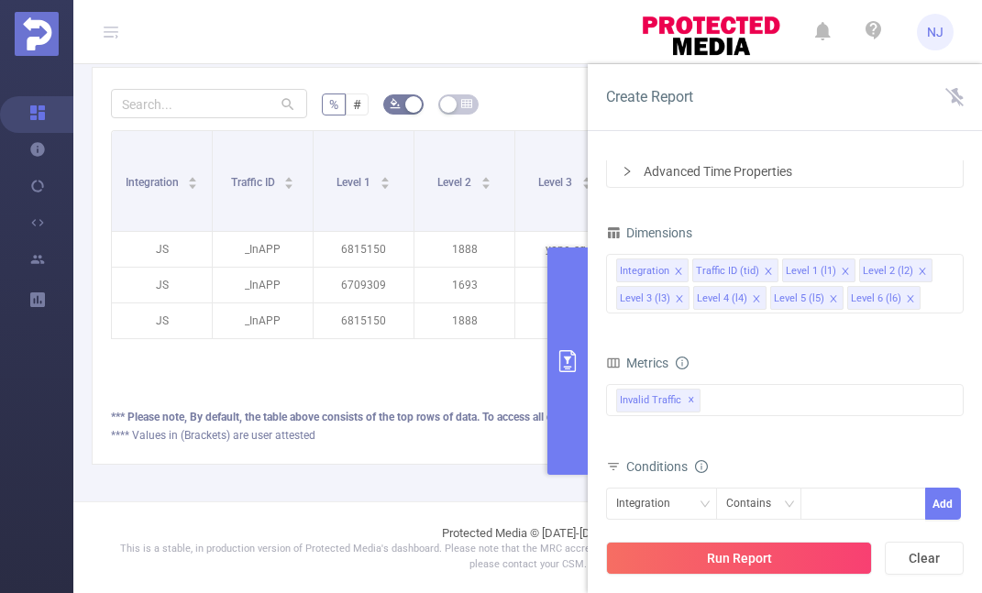
click at [956, 92] on icon at bounding box center [954, 97] width 18 height 18
click at [957, 94] on icon at bounding box center [954, 97] width 18 height 18
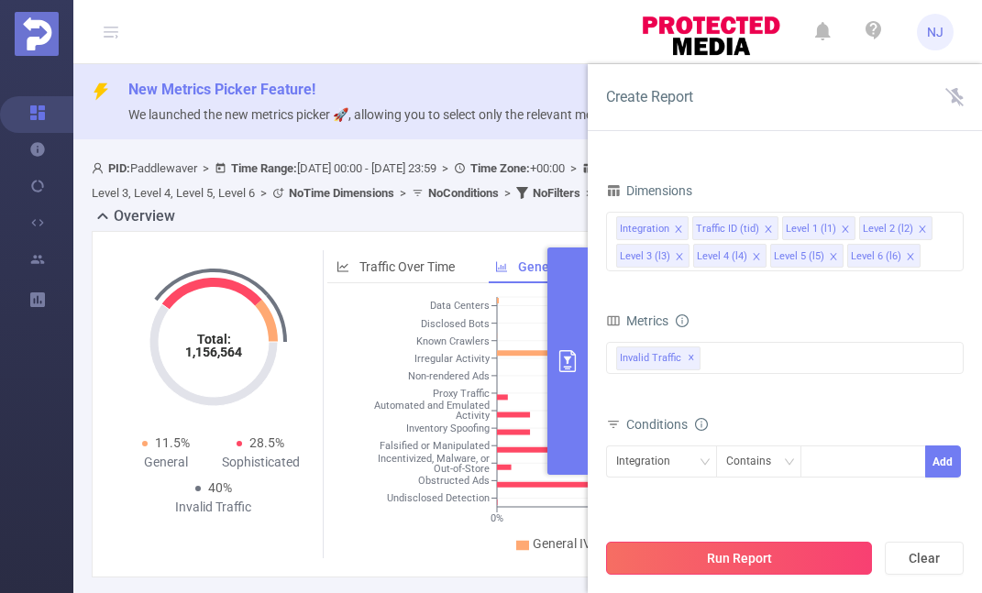
click at [772, 557] on button "Run Report" at bounding box center [739, 558] width 266 height 33
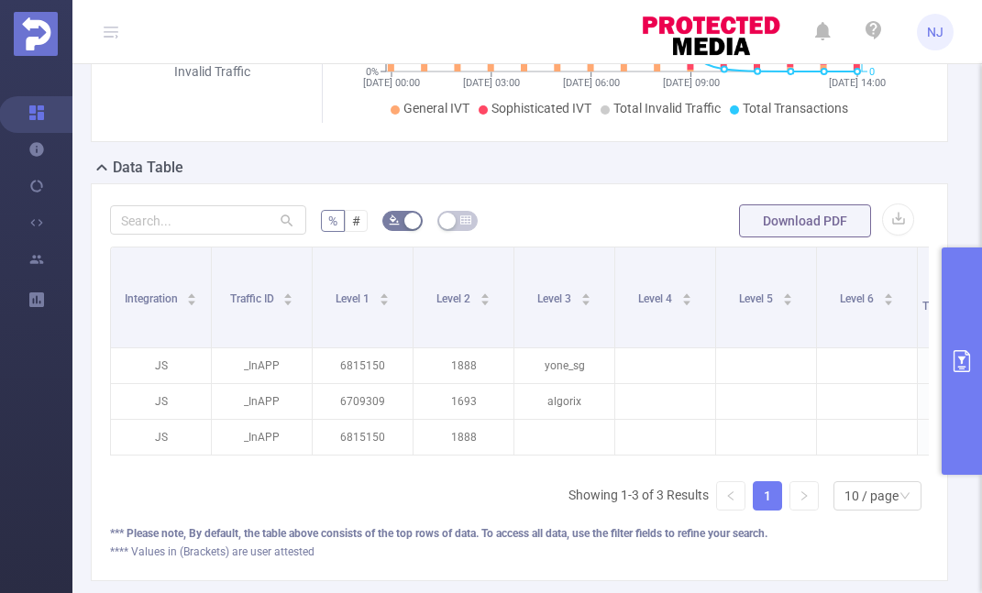
click at [468, 220] on icon "icon: table" at bounding box center [465, 220] width 11 height 8
click at [467, 219] on button "button" at bounding box center [457, 221] width 40 height 20
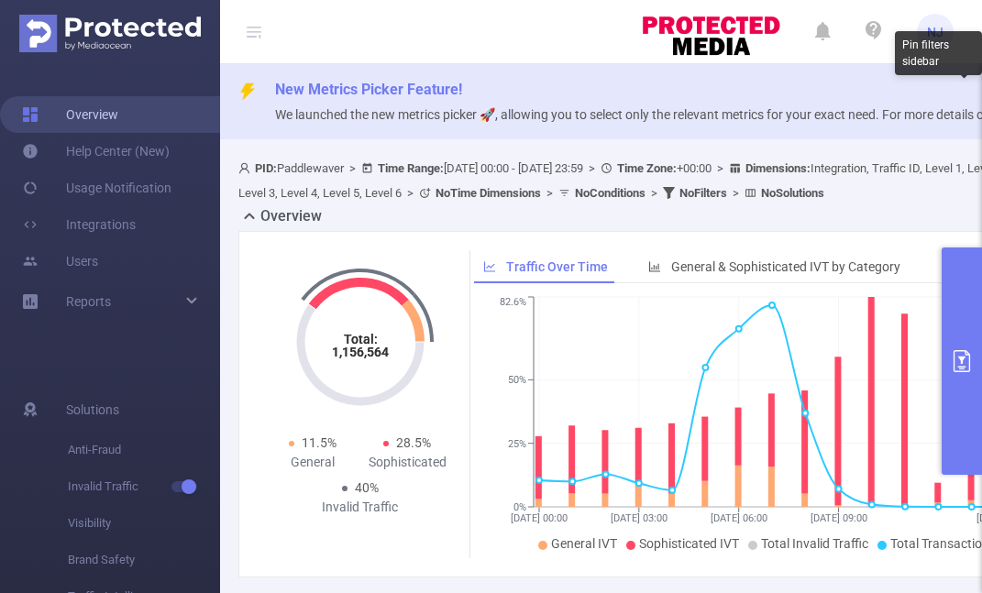
click at [118, 119] on link "Overview" at bounding box center [70, 114] width 96 height 37
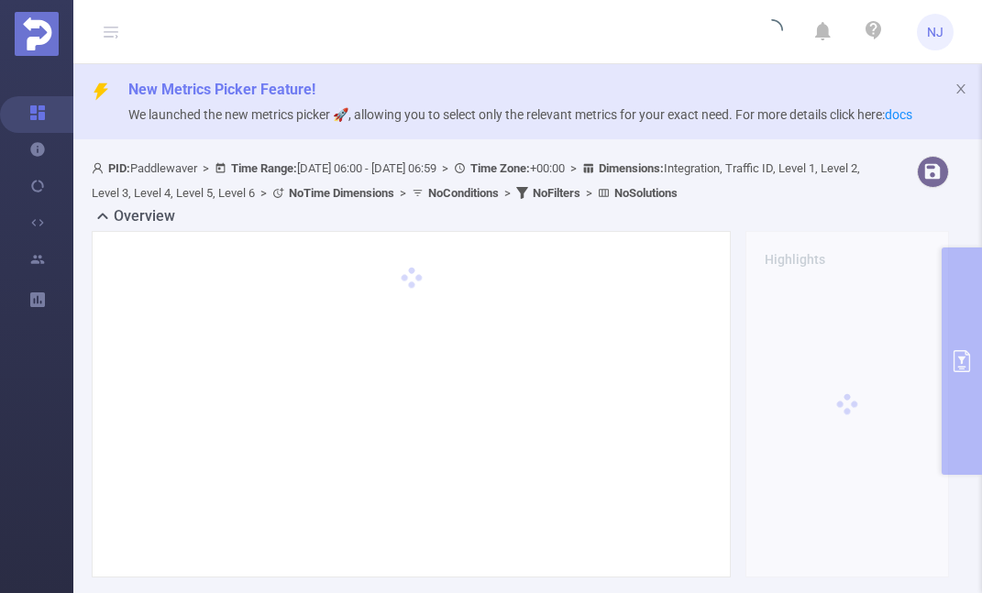
type input "[DATE] 06:00"
type input "[DATE] 06:59"
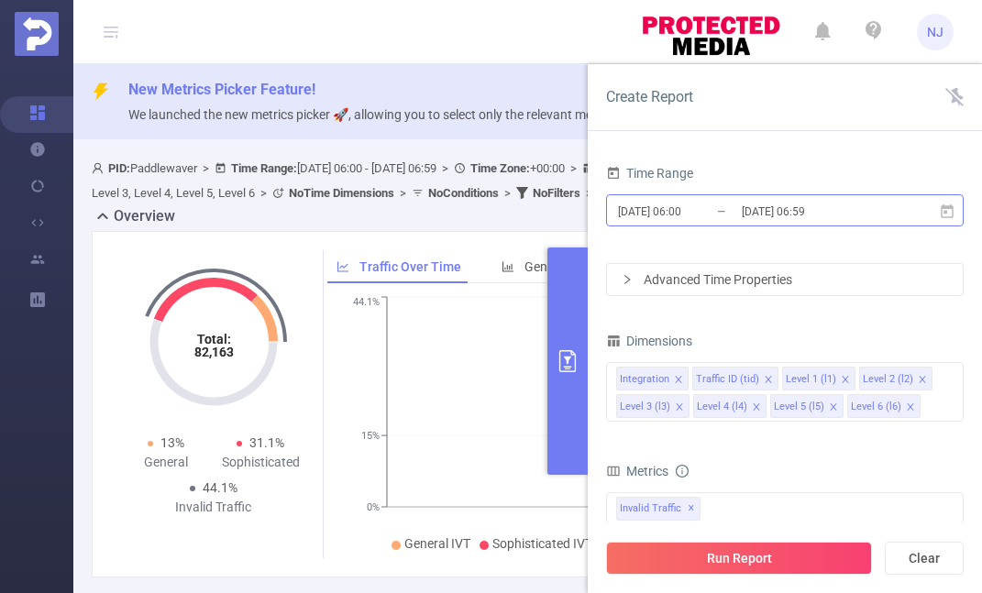
click at [860, 209] on input "[DATE] 06:59" at bounding box center [814, 211] width 149 height 25
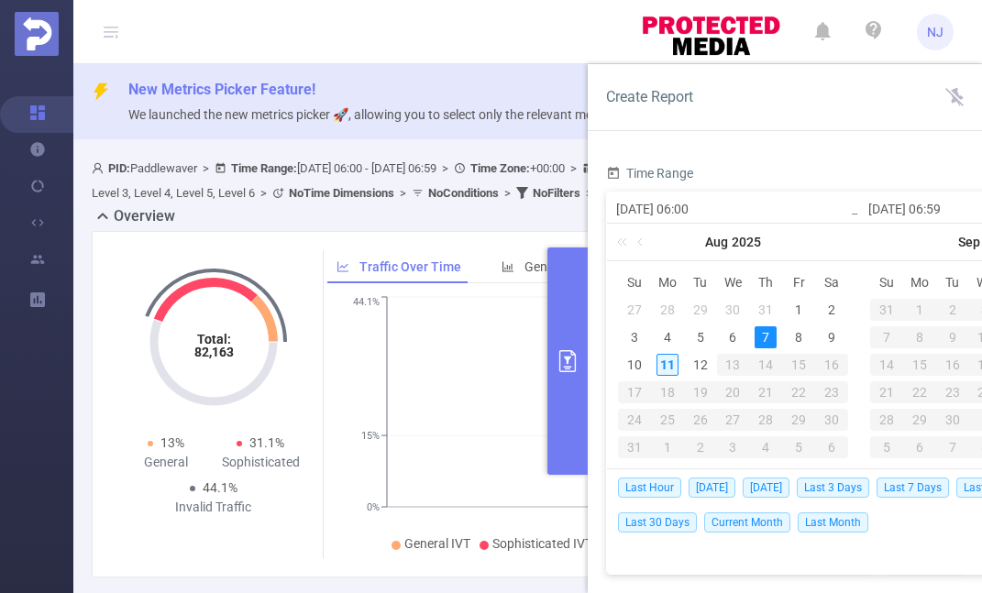
click at [665, 364] on div "11" at bounding box center [667, 365] width 22 height 22
click at [666, 365] on div "11" at bounding box center [667, 365] width 22 height 22
type input "[DATE] 06:00"
type input "[DATE] 06:59"
type input "[DATE] 06:00"
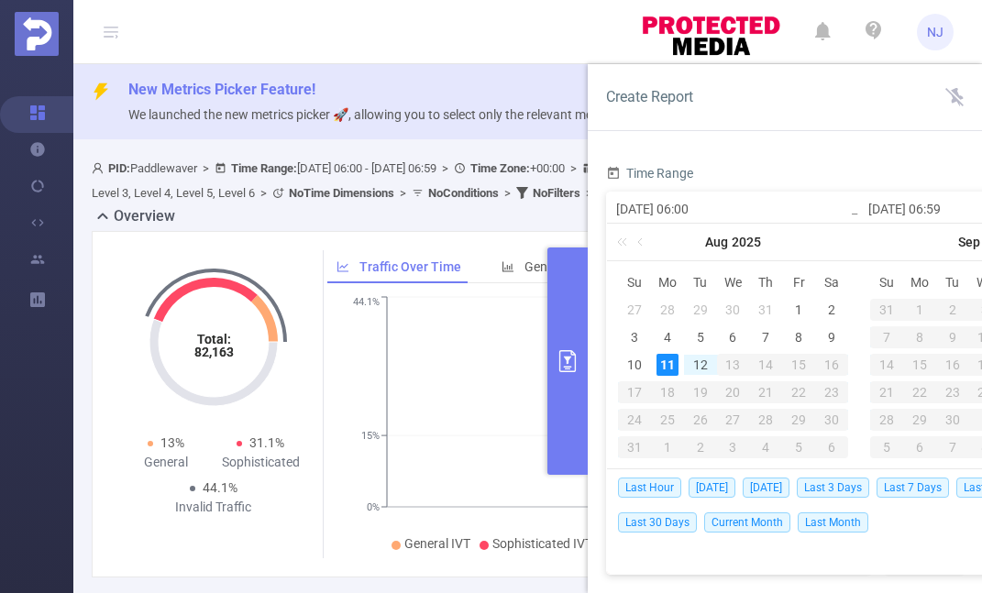
type input "[DATE] 06:59"
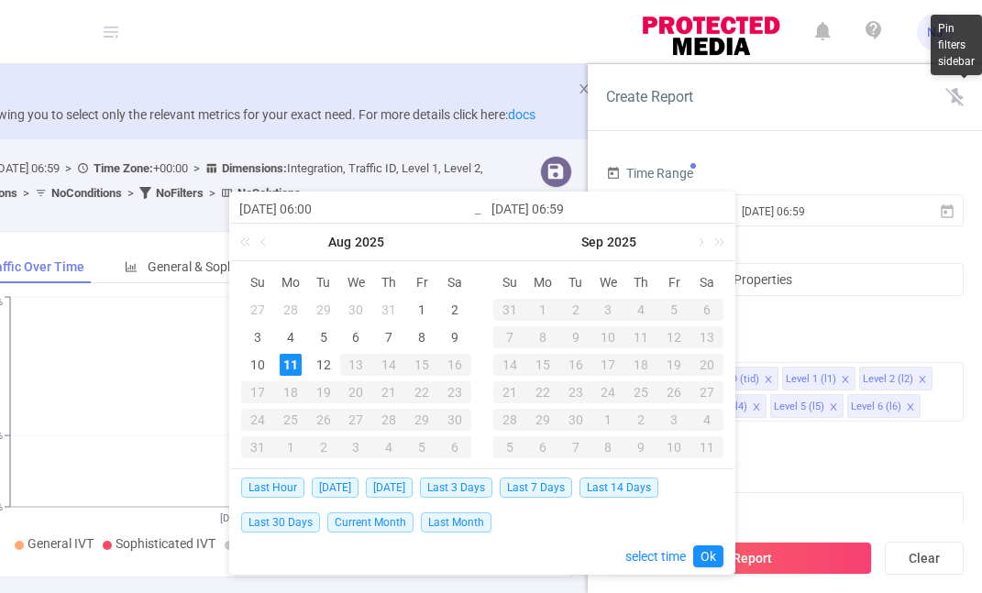
scroll to position [0, 377]
click at [712, 557] on link "Ok" at bounding box center [708, 557] width 30 height 22
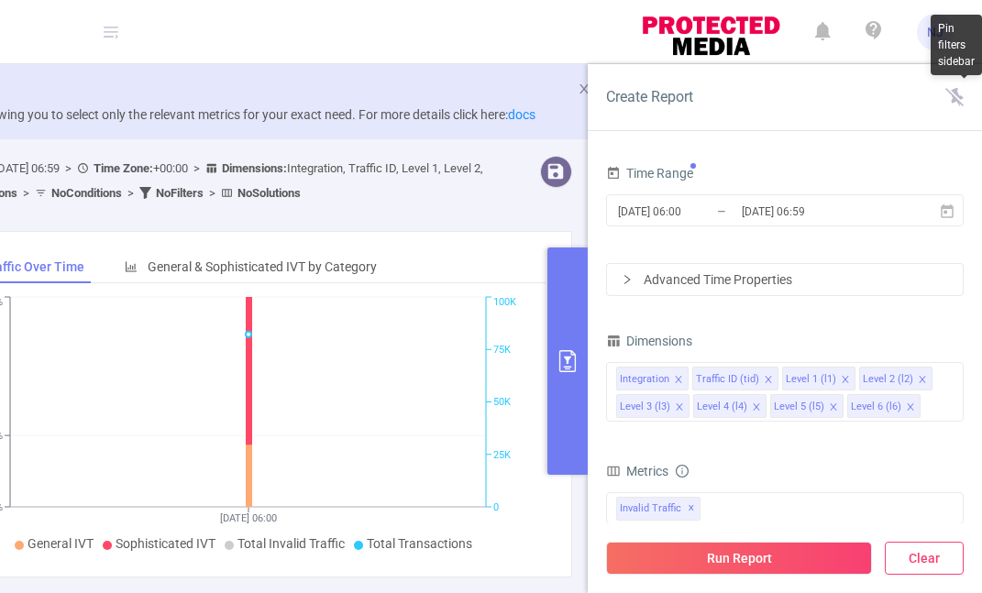
click at [939, 562] on button "Clear" at bounding box center [924, 558] width 79 height 33
click at [784, 569] on button "Run Report" at bounding box center [739, 558] width 266 height 33
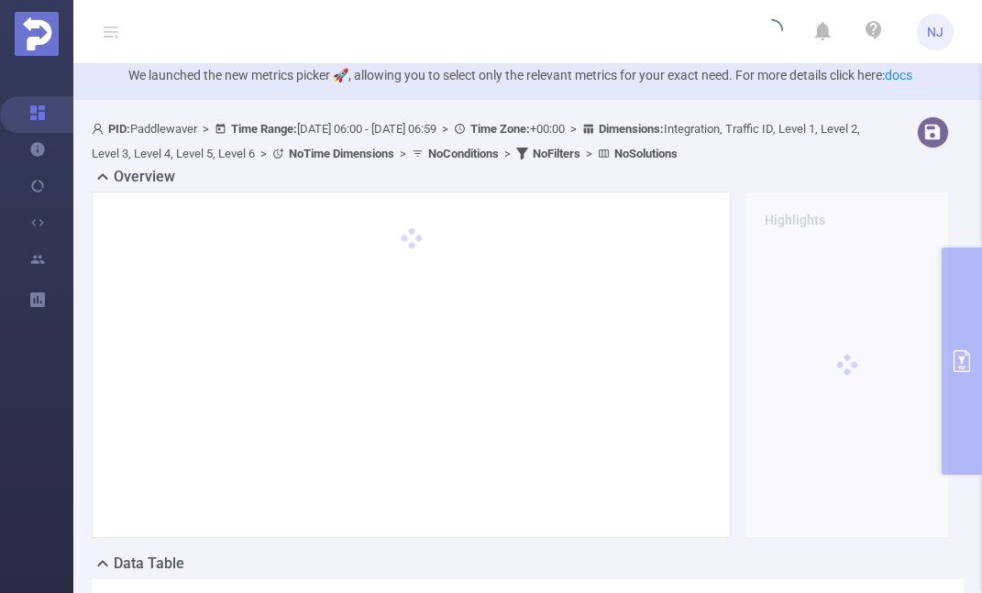
scroll to position [41, 0]
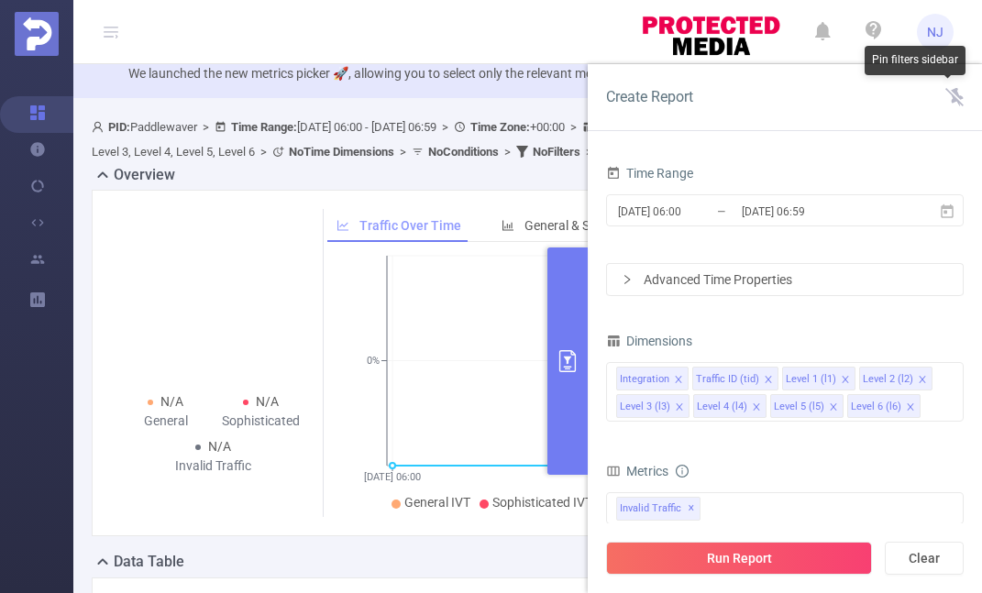
click at [445, 215] on div "Traffic Over Time" at bounding box center [398, 226] width 143 height 34
click at [465, 185] on div "Overview" at bounding box center [528, 177] width 872 height 26
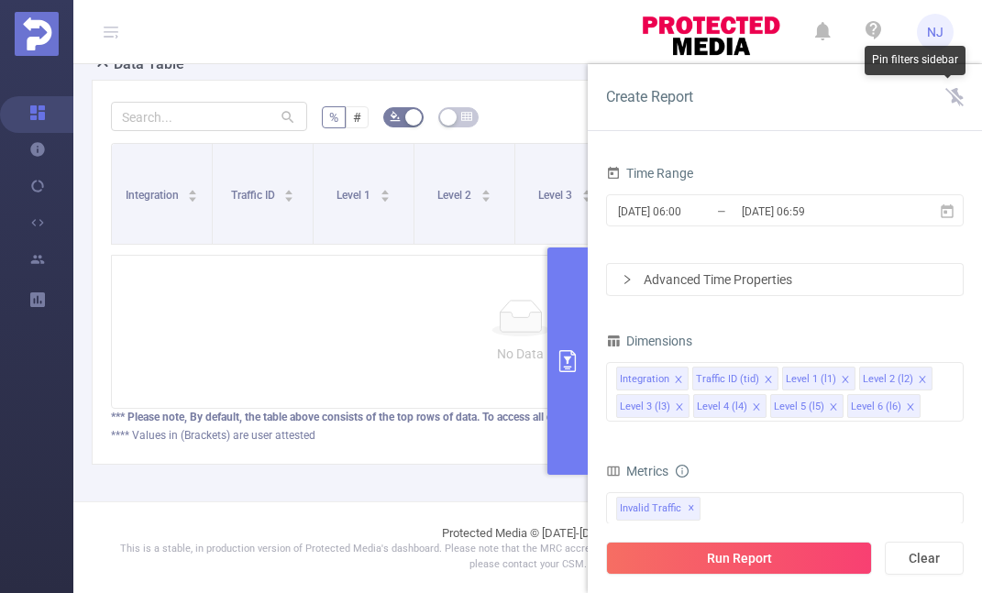
click at [428, 489] on div "PID: Paddlewaver > Time Range: [DATE] 06:00 - [DATE] 06:59 > Time Zone: +00:00 …" at bounding box center [527, 55] width 909 height 892
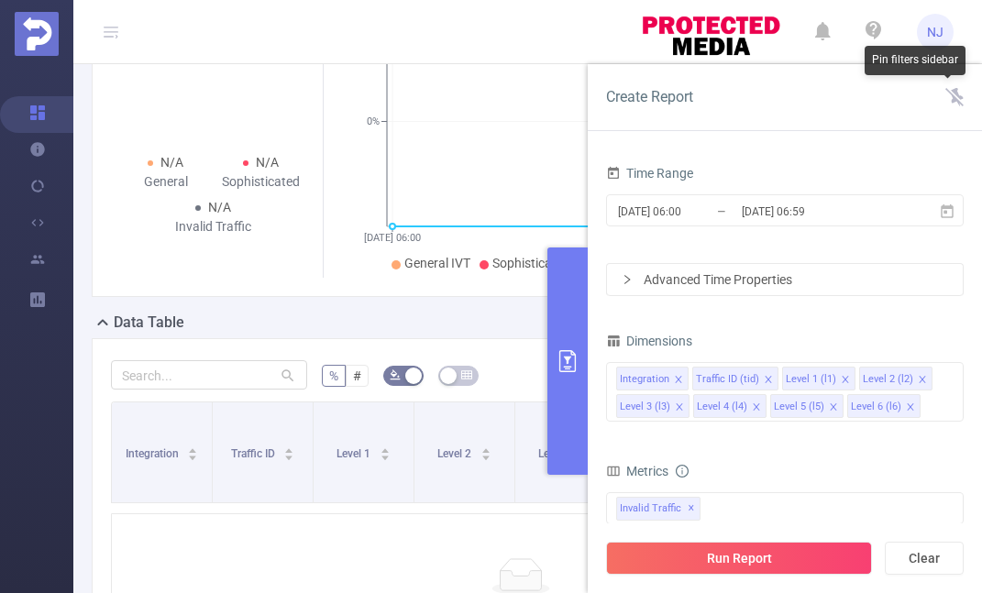
scroll to position [77, 0]
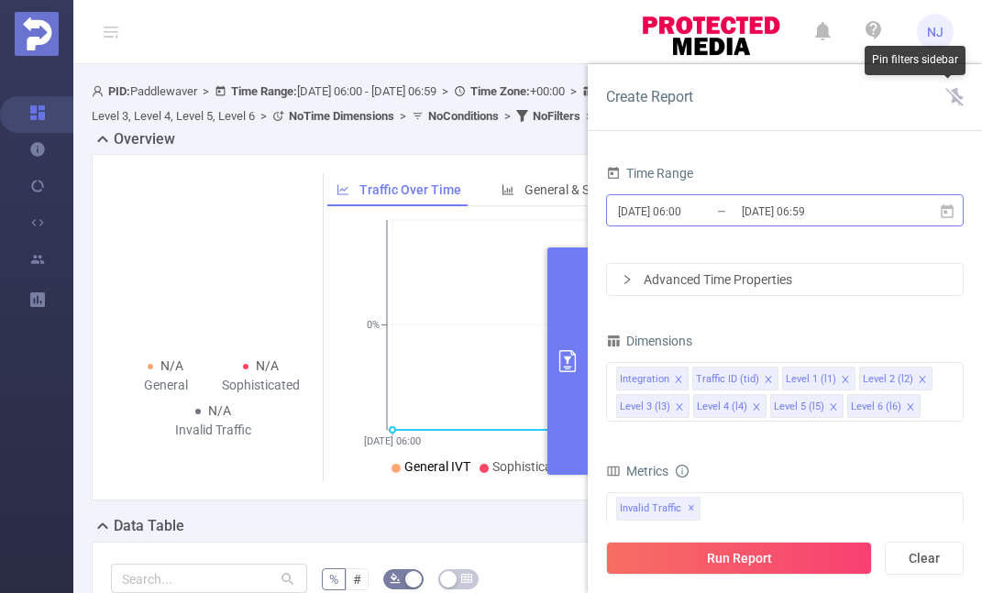
click at [885, 210] on input "[DATE] 06:59" at bounding box center [814, 211] width 149 height 25
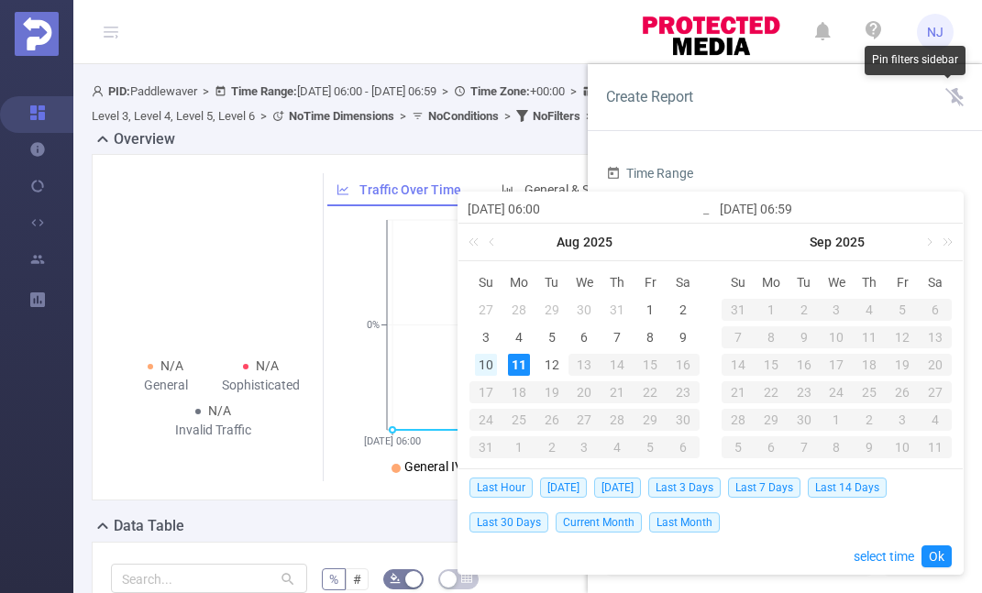
click at [493, 364] on div "10" at bounding box center [486, 365] width 22 height 22
type input "[DATE] 06:00"
type input "[DATE] 06:59"
type input "[DATE] 06:00"
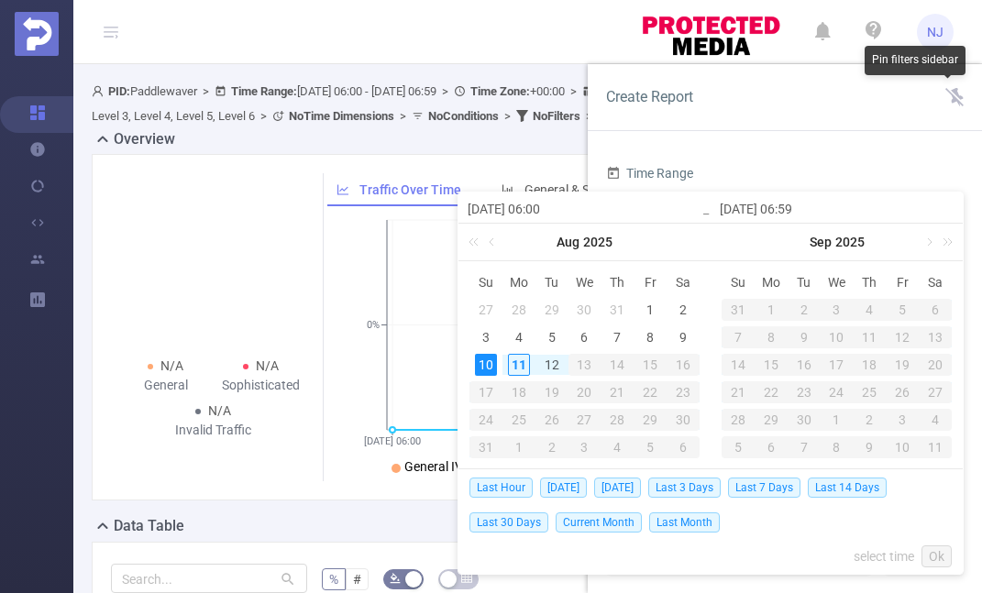
type input "[DATE] 06:59"
click at [936, 556] on link "Ok" at bounding box center [936, 557] width 30 height 22
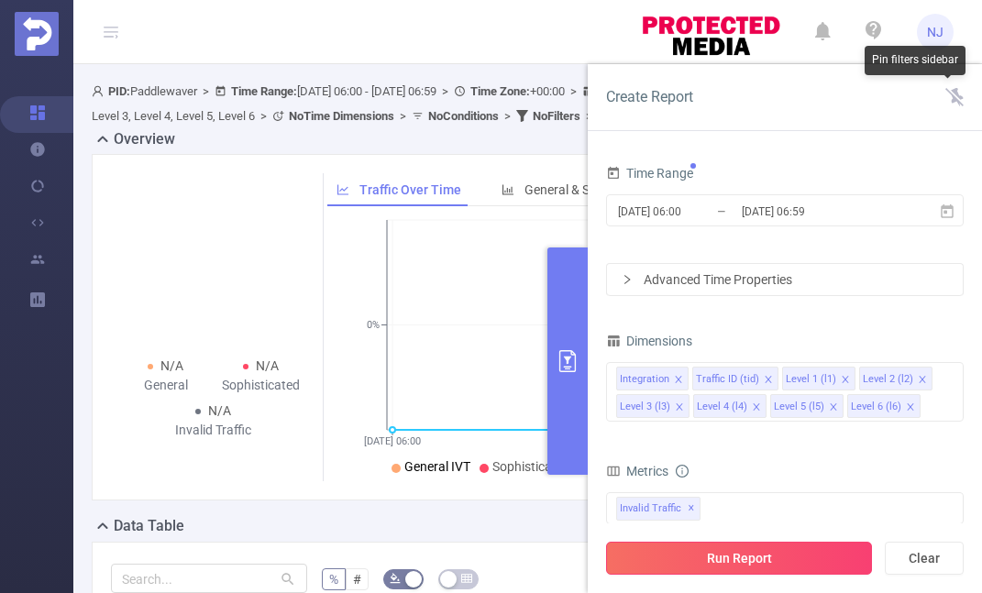
click at [817, 548] on button "Run Report" at bounding box center [739, 558] width 266 height 33
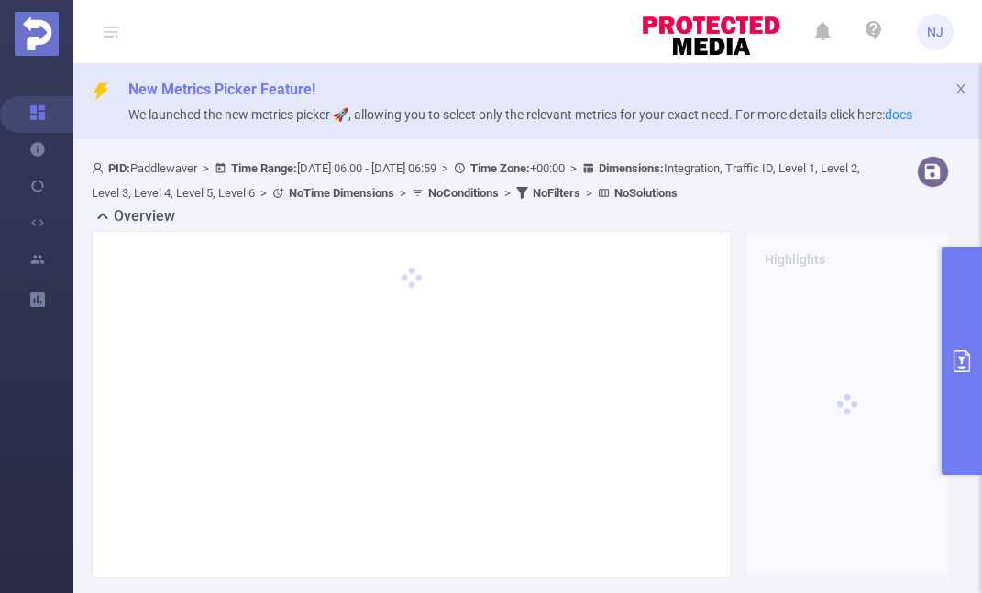
scroll to position [-1, 0]
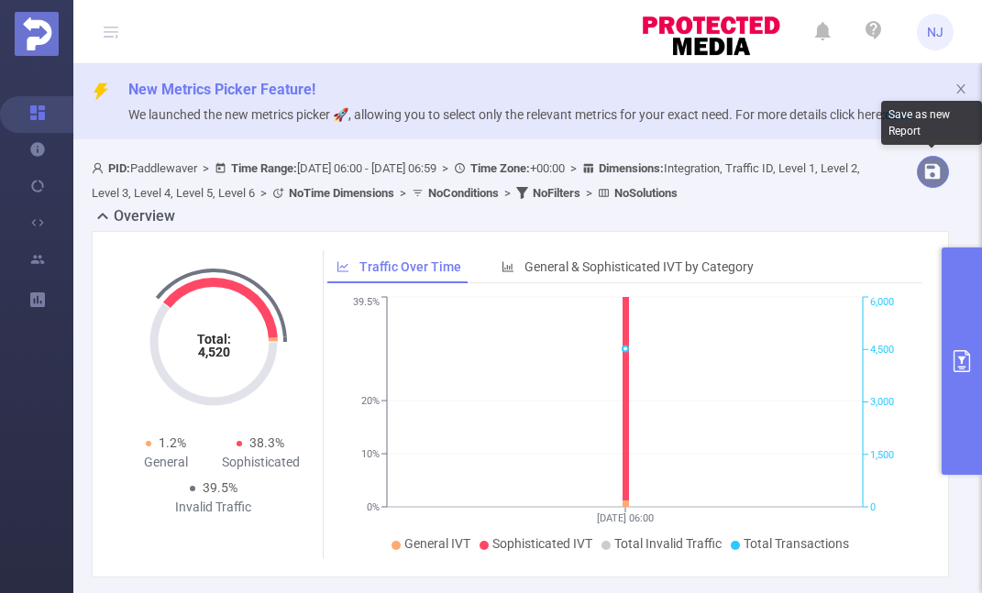
click at [944, 178] on button "button" at bounding box center [933, 172] width 32 height 32
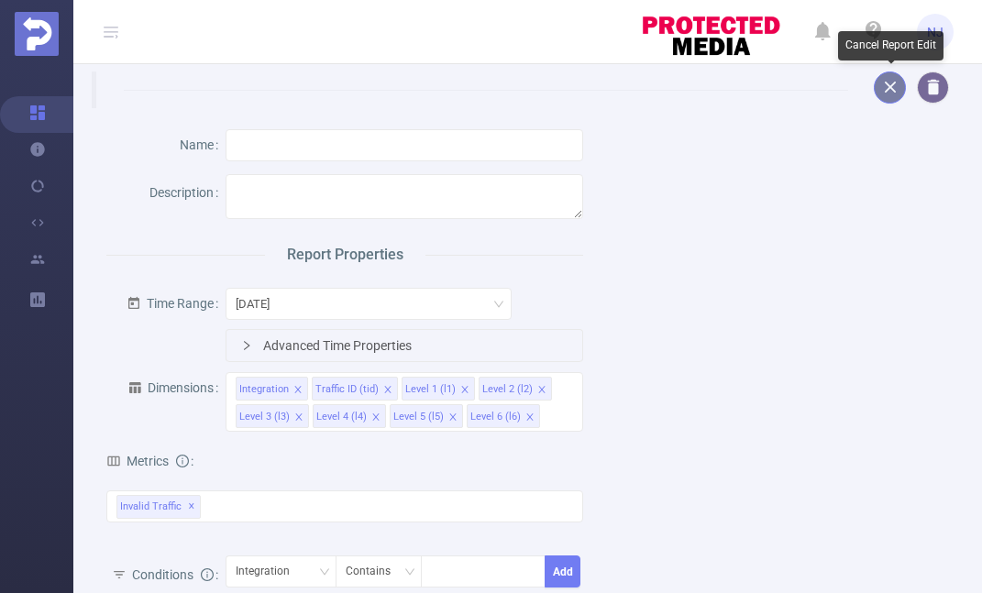
click at [888, 86] on button "button" at bounding box center [890, 88] width 32 height 32
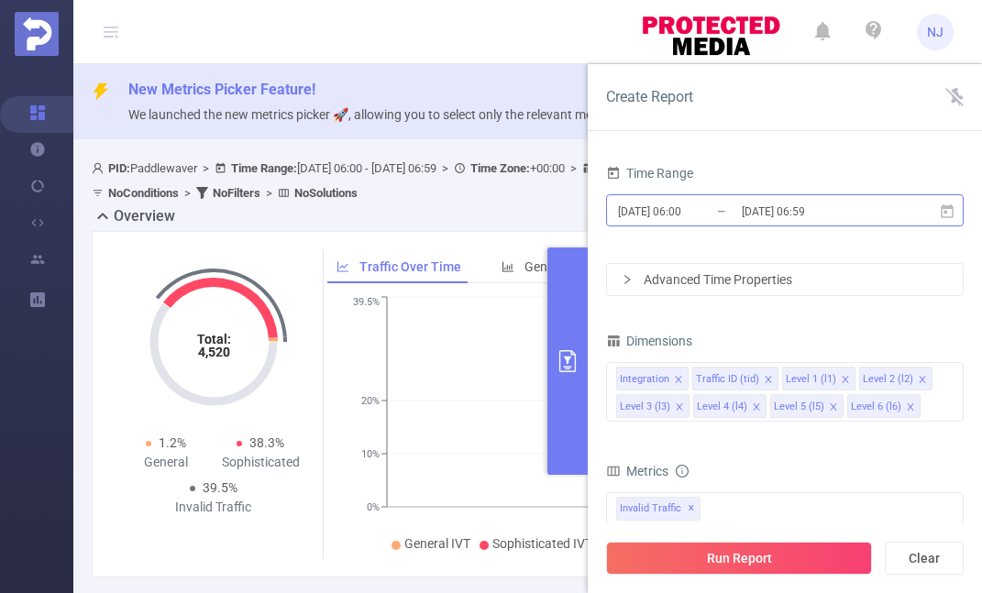
click at [837, 221] on input "[DATE] 06:59" at bounding box center [814, 211] width 149 height 25
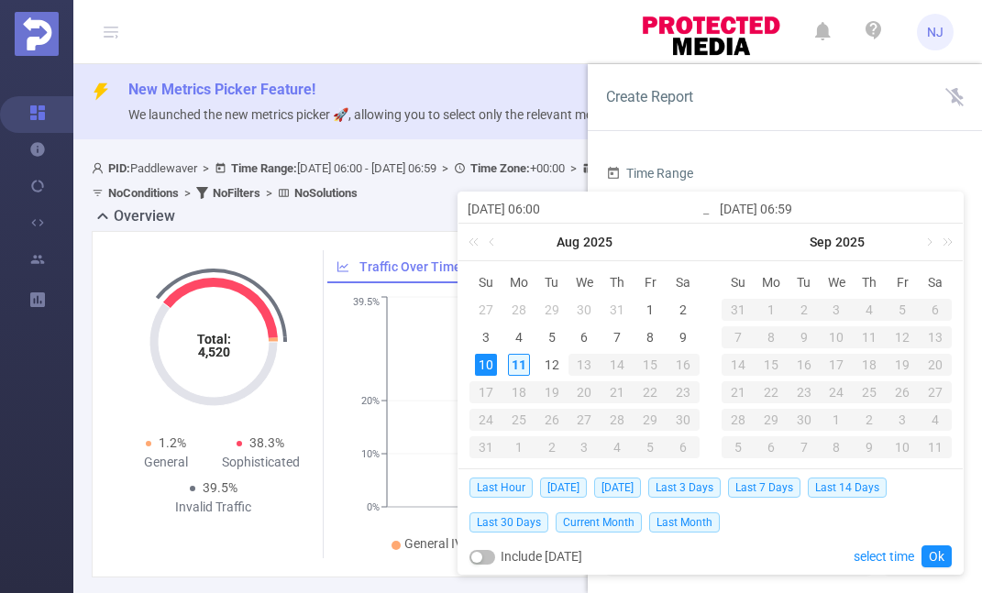
click at [522, 366] on div "11" at bounding box center [519, 365] width 22 height 22
type input "[DATE] 06:00"
type input "[DATE] 06:59"
type input "[DATE] 06:00"
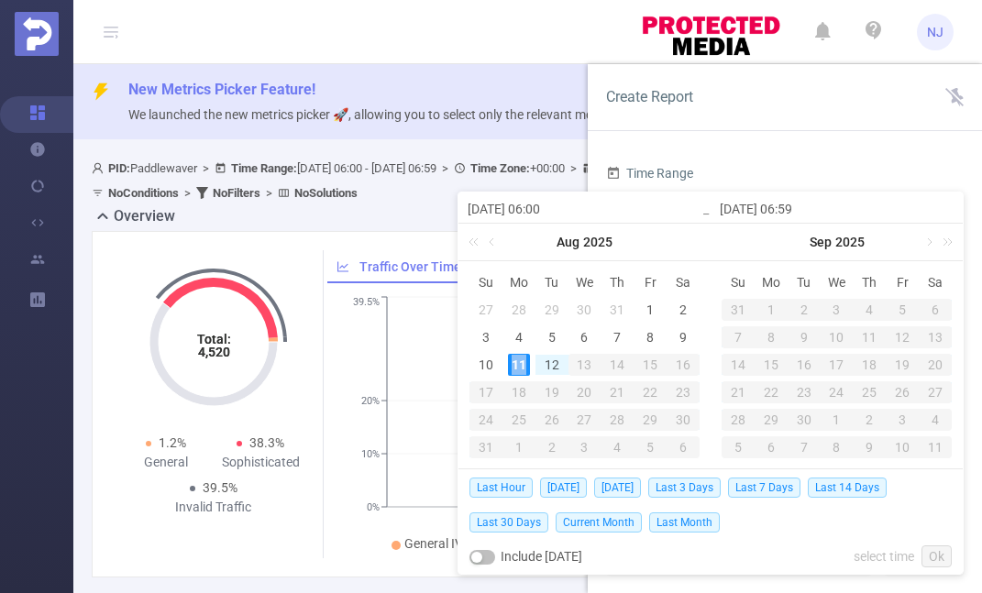
type input "[DATE] 06:59"
click at [934, 557] on link "Ok" at bounding box center [936, 557] width 30 height 22
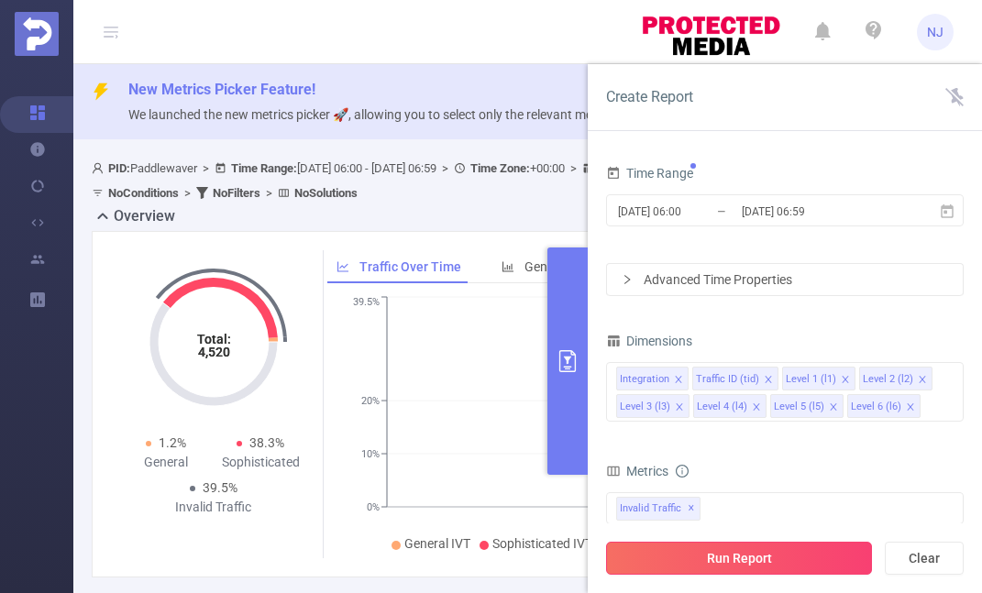
click at [783, 552] on button "Run Report" at bounding box center [739, 558] width 266 height 33
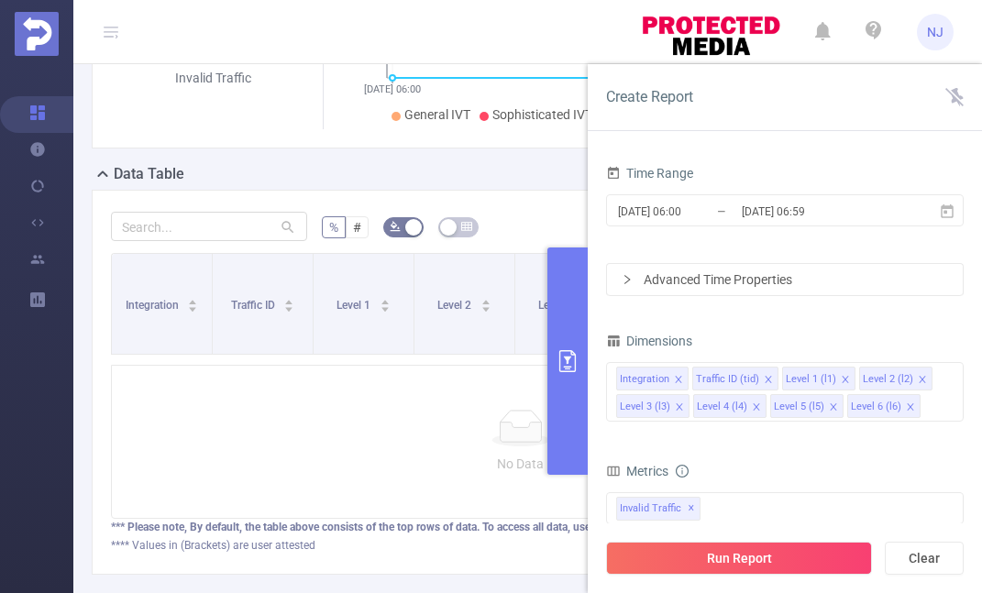
click at [529, 202] on div "% # Download PDF Integration Traffic ID Level 1 Level 2 Level 3 Level 4 Level 5…" at bounding box center [520, 382] width 857 height 385
click at [530, 190] on div "% # Download PDF Integration Traffic ID Level 1 Level 2 Level 3 Level 4 Level 5…" at bounding box center [520, 382] width 857 height 385
click at [848, 204] on input "[DATE] 06:59" at bounding box center [814, 211] width 149 height 25
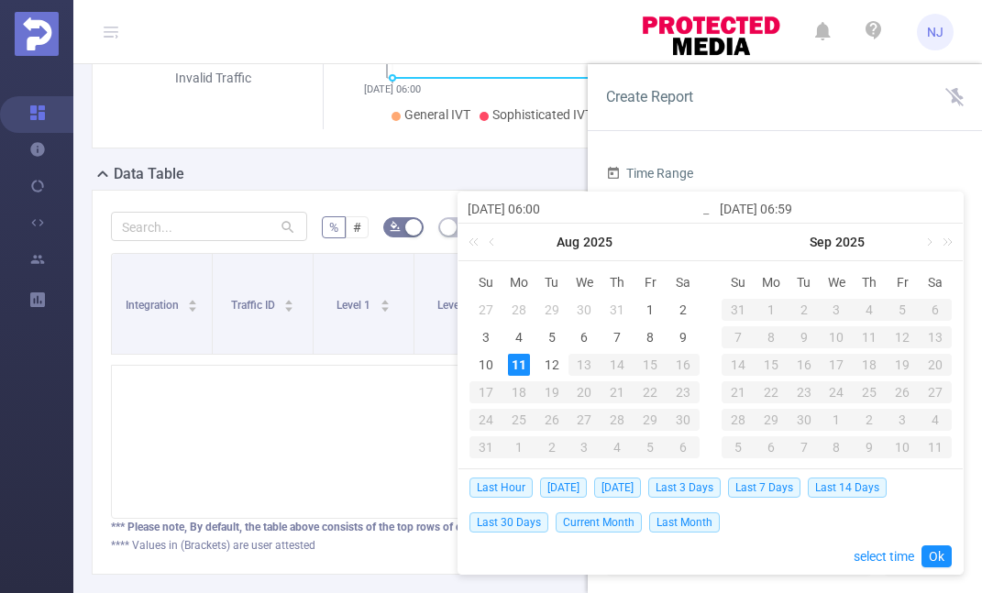
click at [823, 170] on div "Time Range" at bounding box center [785, 175] width 358 height 30
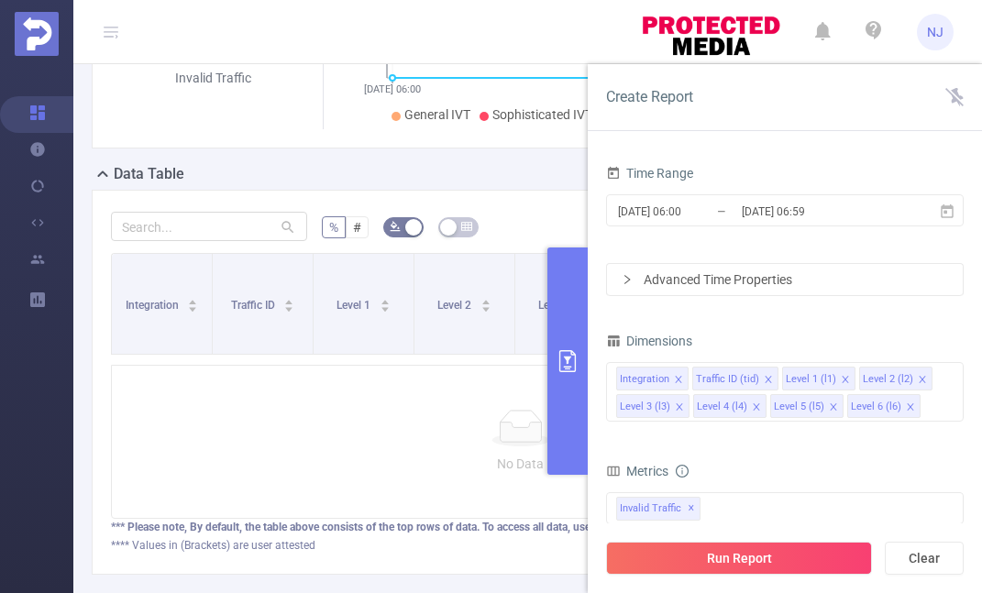
click at [799, 292] on div "Advanced Time Properties" at bounding box center [785, 279] width 356 height 31
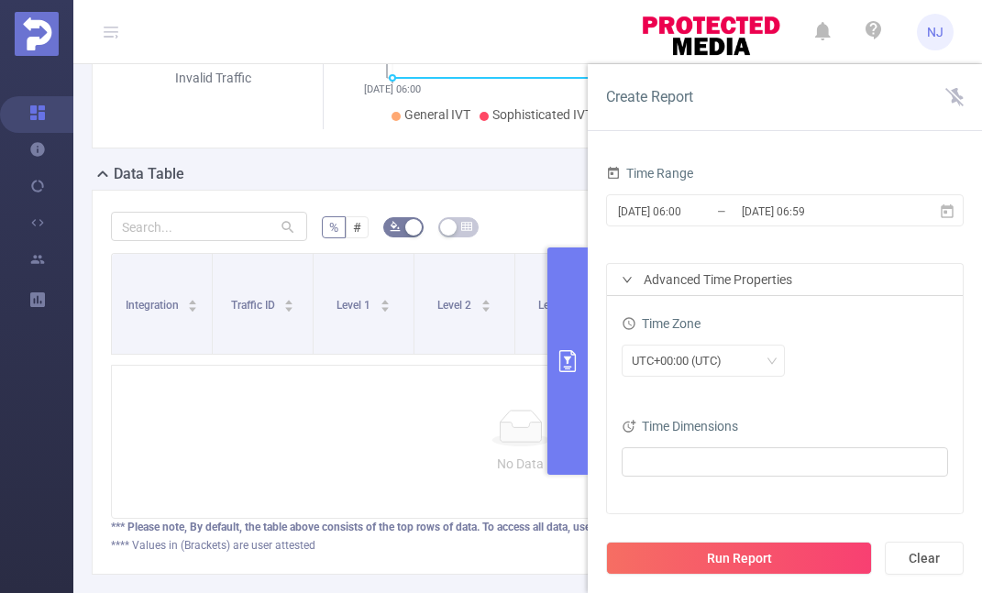
click at [795, 279] on div "Advanced Time Properties" at bounding box center [785, 279] width 356 height 31
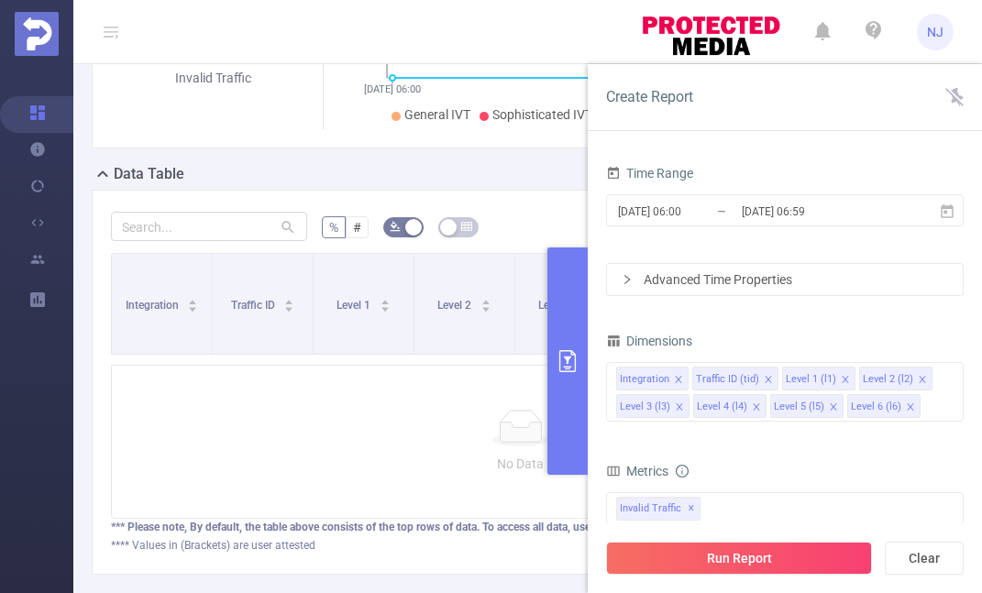
click at [703, 277] on div "Advanced Time Properties" at bounding box center [785, 279] width 356 height 31
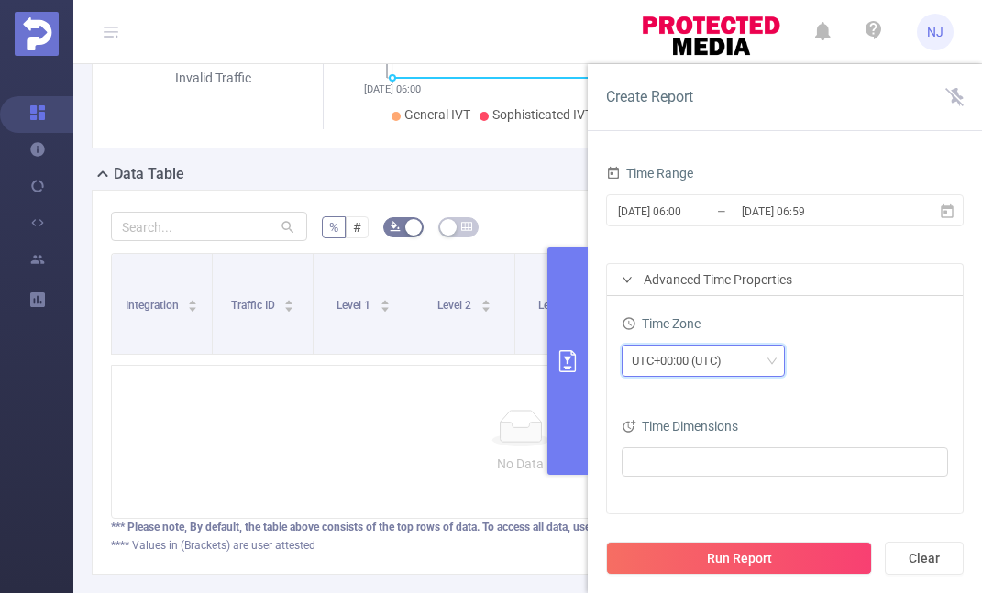
click at [716, 359] on div "UTC+00:00 (UTC)" at bounding box center [683, 361] width 103 height 30
click at [877, 347] on div "UTC+00:00 (UTC)" at bounding box center [785, 361] width 326 height 32
click at [733, 359] on div "UTC+00:00 (UTC)" at bounding box center [683, 361] width 103 height 30
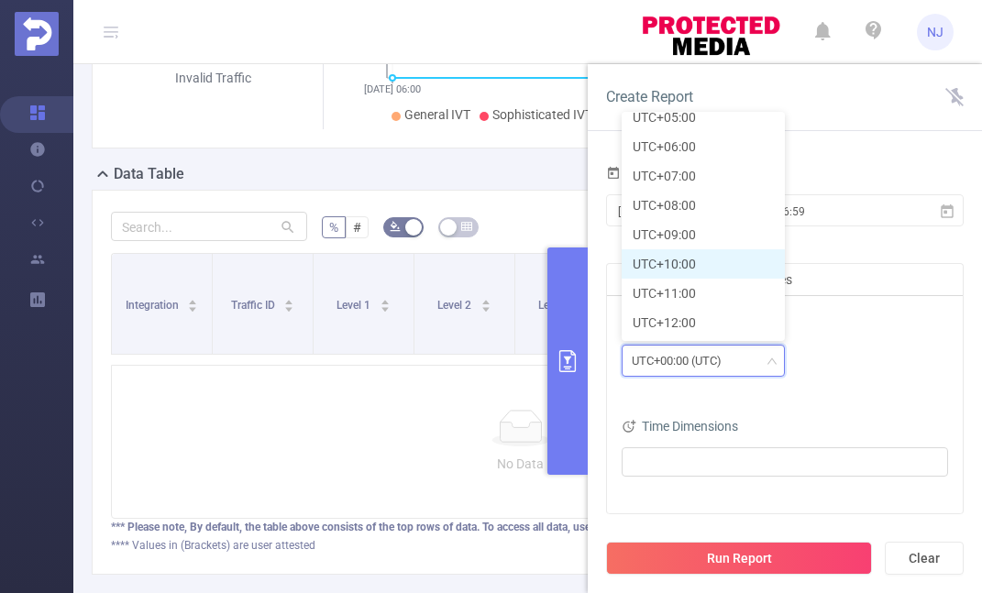
scroll to position [515, 0]
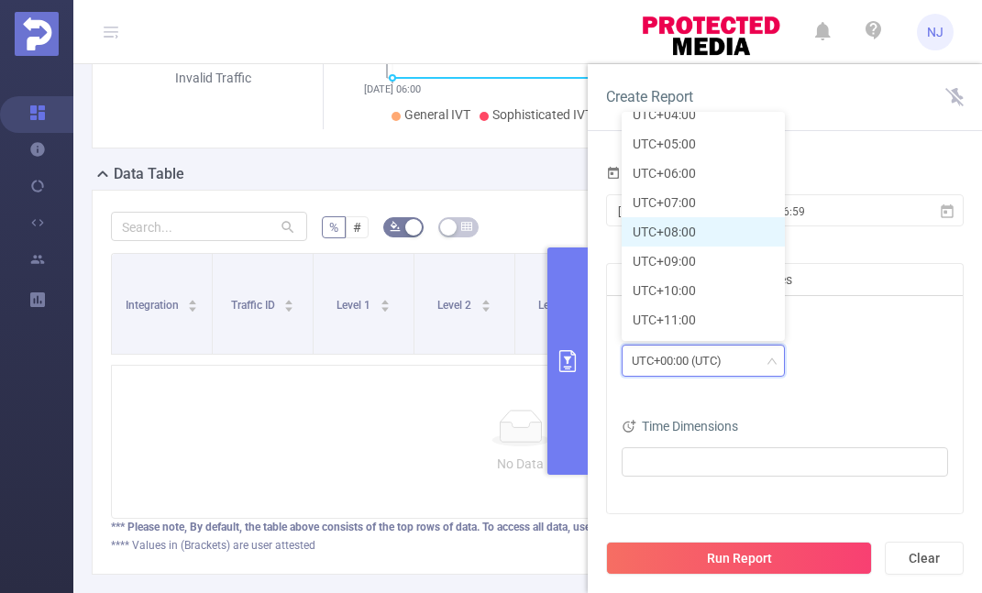
click at [689, 231] on li "UTC+08:00" at bounding box center [703, 231] width 163 height 29
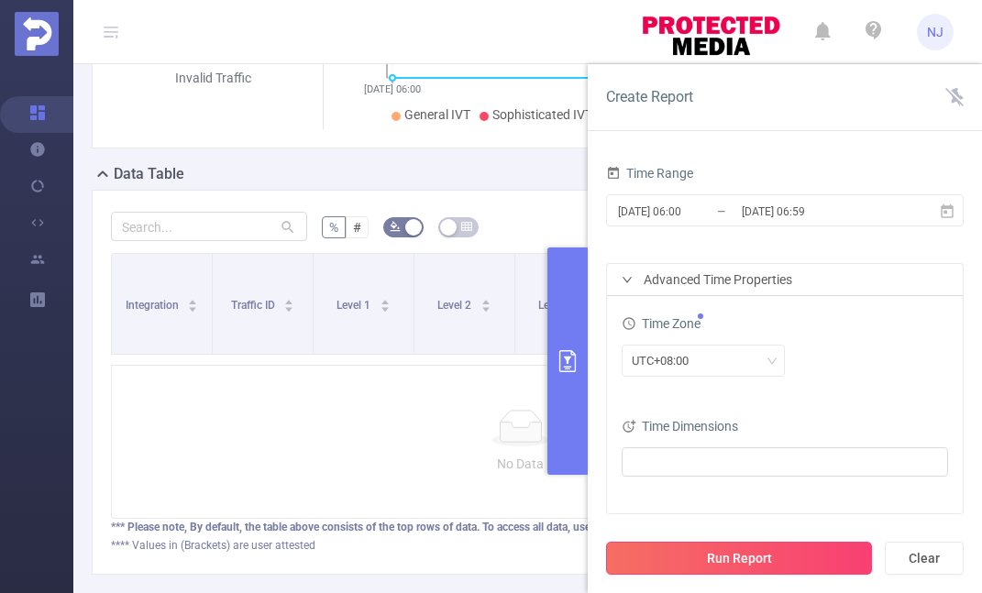
click at [767, 552] on button "Run Report" at bounding box center [739, 558] width 266 height 33
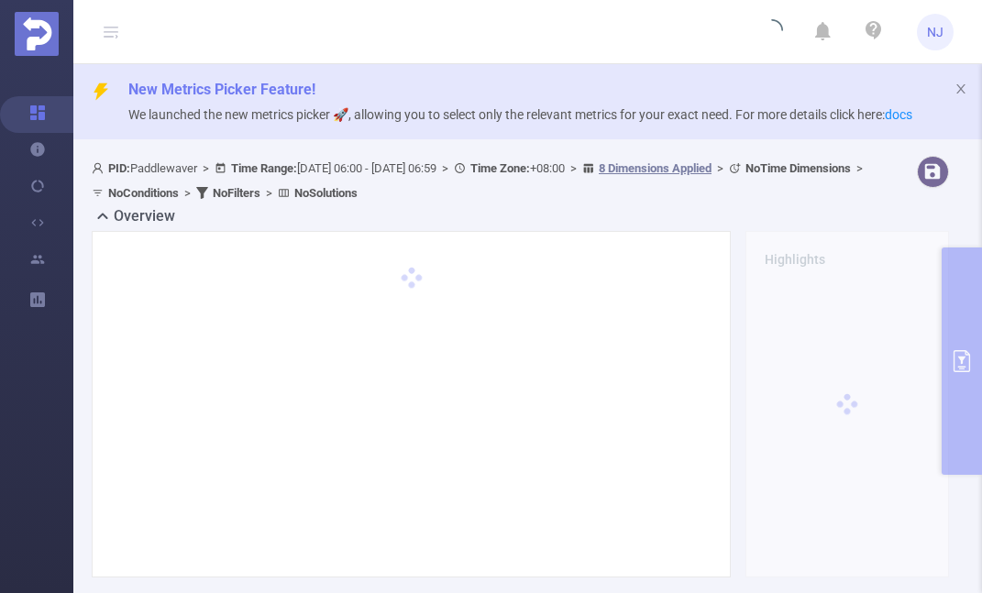
scroll to position [0, 0]
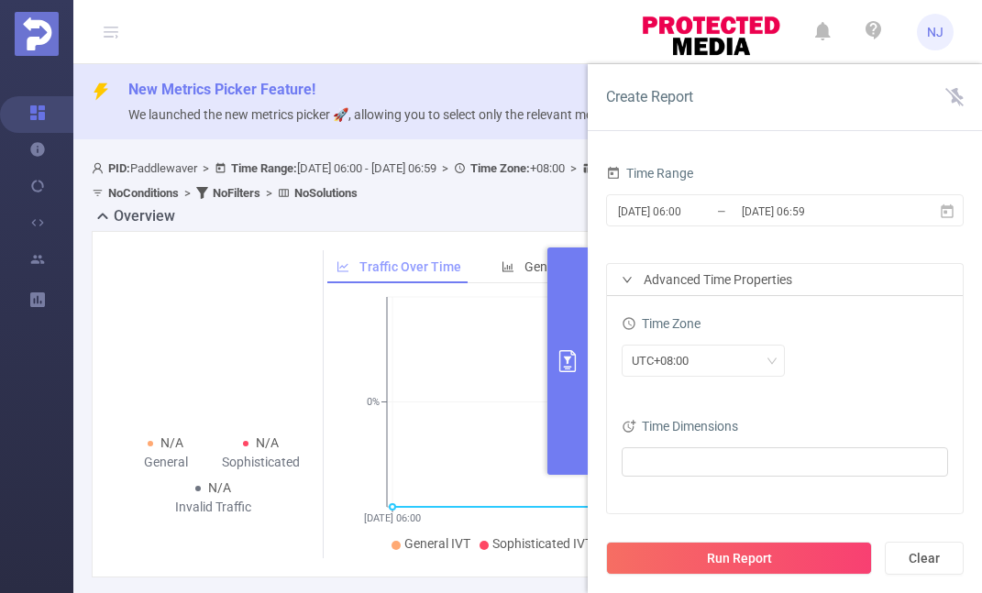
click at [466, 252] on div "Traffic Over Time" at bounding box center [398, 267] width 143 height 34
click at [358, 199] on b "No Solutions" at bounding box center [325, 193] width 63 height 14
click at [562, 332] on button "primary" at bounding box center [567, 361] width 40 height 227
click at [571, 368] on icon "primary" at bounding box center [568, 361] width 22 height 22
click at [570, 368] on icon "primary" at bounding box center [568, 361] width 22 height 22
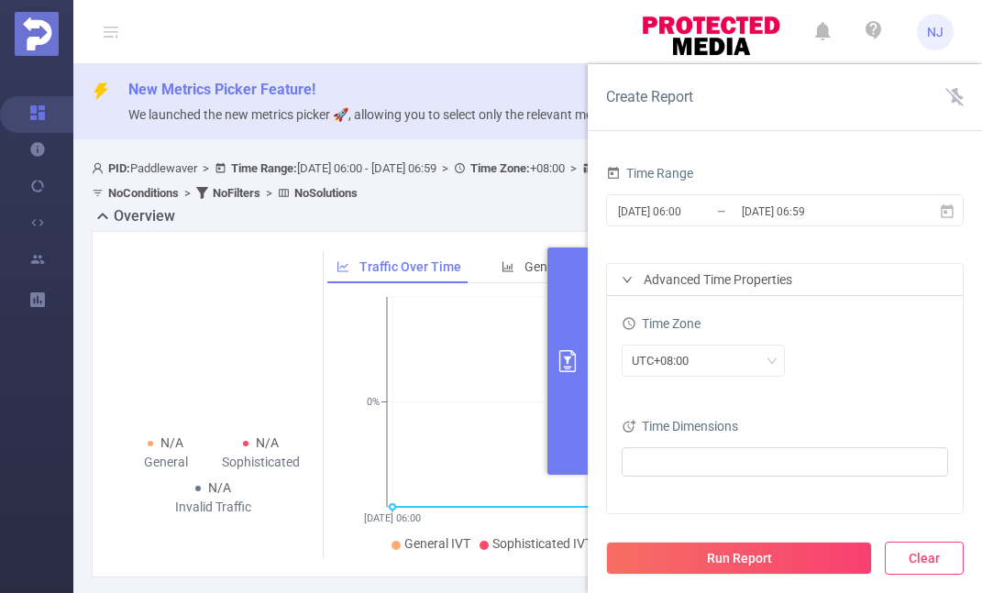
click at [919, 559] on button "Clear" at bounding box center [924, 558] width 79 height 33
click at [521, 194] on div "PID: Paddlewaver > Time Range: [DATE] 06:00 - [DATE] 06:59 > Time Zone: +08:00 …" at bounding box center [484, 181] width 785 height 50
click at [574, 363] on icon "primary" at bounding box center [568, 361] width 22 height 22
click at [946, 113] on div "Create Report" at bounding box center [785, 97] width 394 height 67
click at [964, 96] on div "Create Report" at bounding box center [785, 97] width 394 height 67
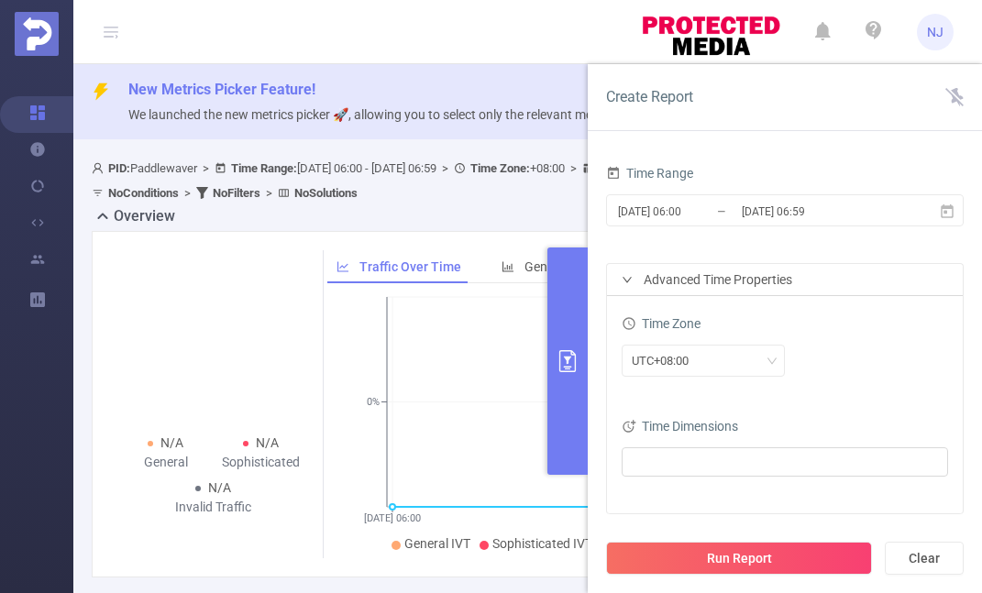
click at [959, 96] on icon at bounding box center [954, 97] width 18 height 18
click at [959, 96] on icon at bounding box center [954, 96] width 14 height 17
click at [571, 368] on icon "primary" at bounding box center [568, 361] width 22 height 22
click at [556, 215] on div "Overview" at bounding box center [528, 218] width 872 height 26
click at [565, 350] on icon "primary" at bounding box center [567, 361] width 17 height 22
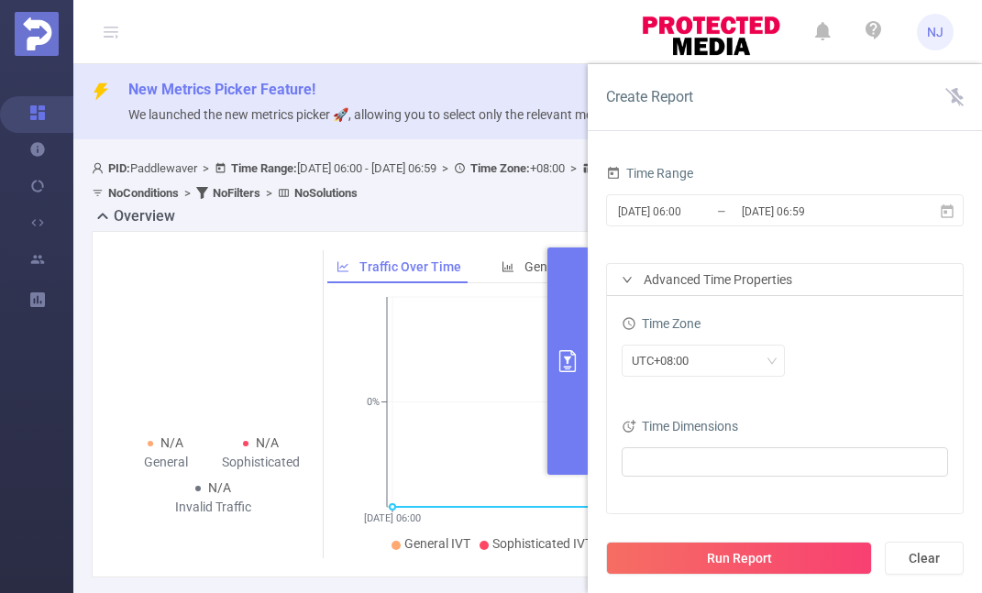
click at [568, 350] on icon "primary" at bounding box center [567, 361] width 17 height 22
click at [560, 181] on div "PID: Paddlewaver > Time Range: [DATE] 06:00 - [DATE] 06:59 > Time Zone: +08:00 …" at bounding box center [484, 181] width 785 height 50
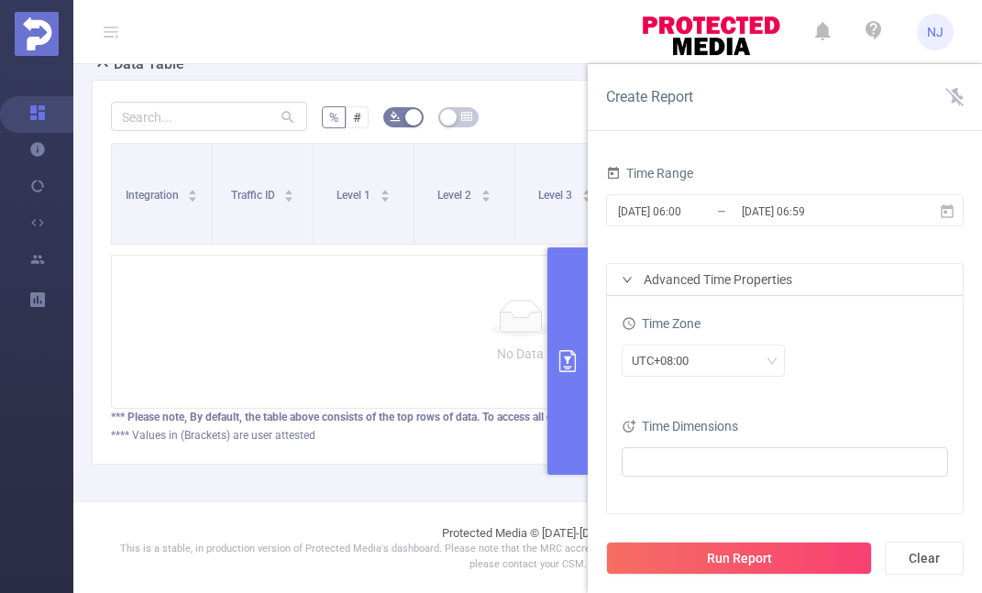
click at [544, 369] on div "No Data" at bounding box center [520, 332] width 819 height 154
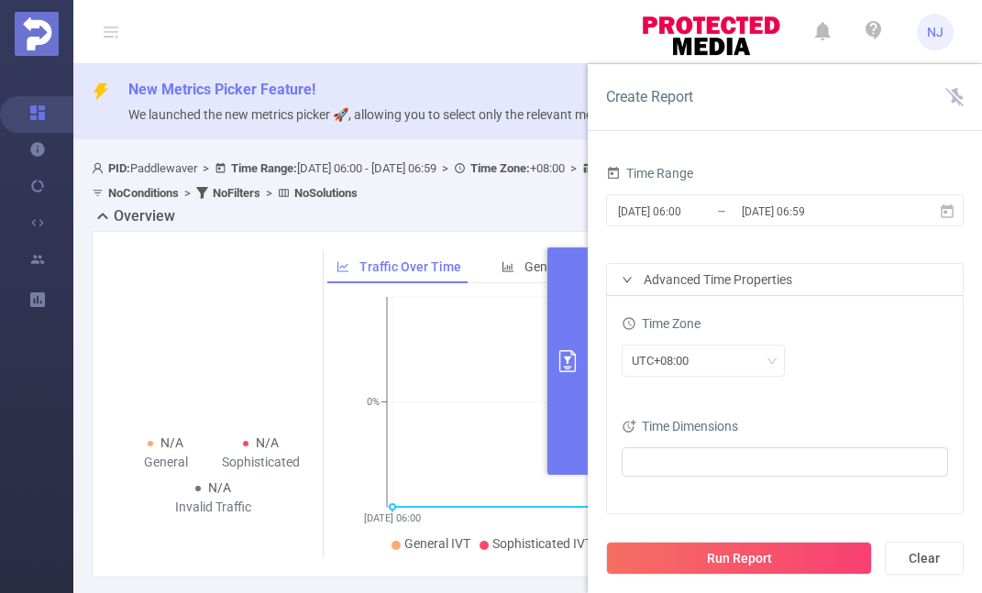
click at [559, 348] on button "primary" at bounding box center [567, 361] width 40 height 227
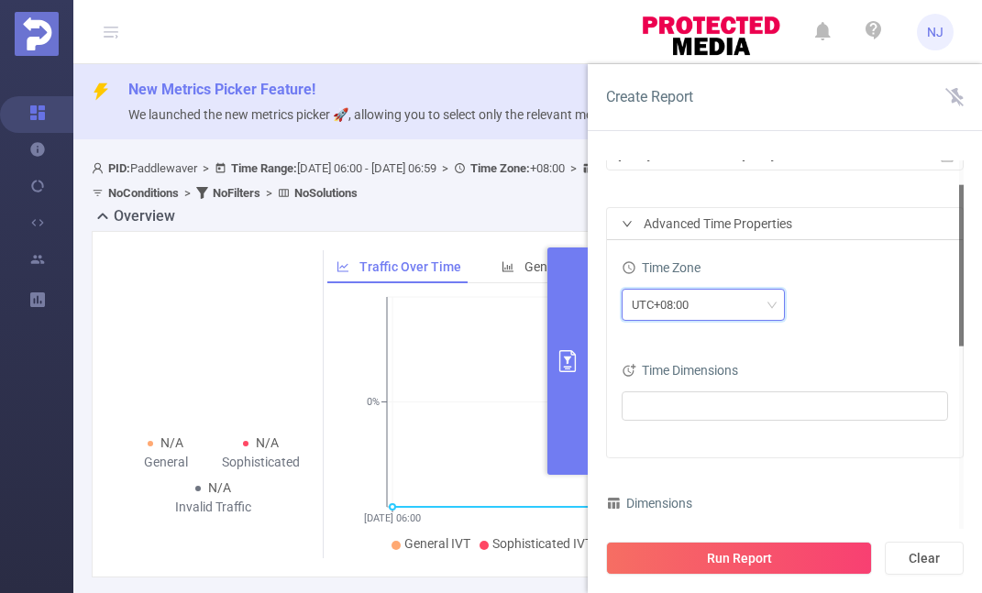
click at [754, 318] on div "UTC+08:00" at bounding box center [703, 305] width 163 height 32
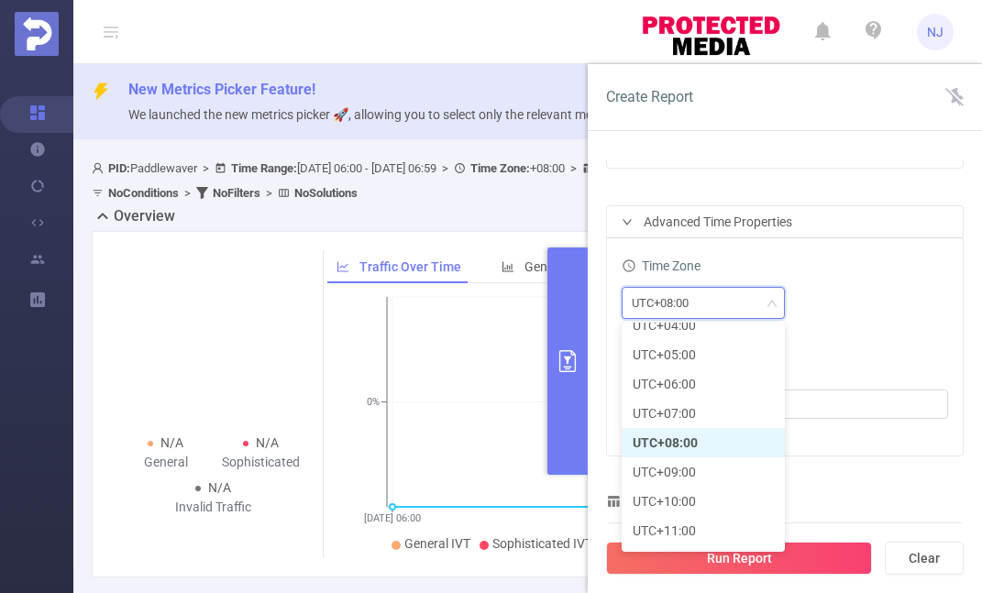
click at [754, 292] on div "UTC+08:00" at bounding box center [703, 303] width 143 height 30
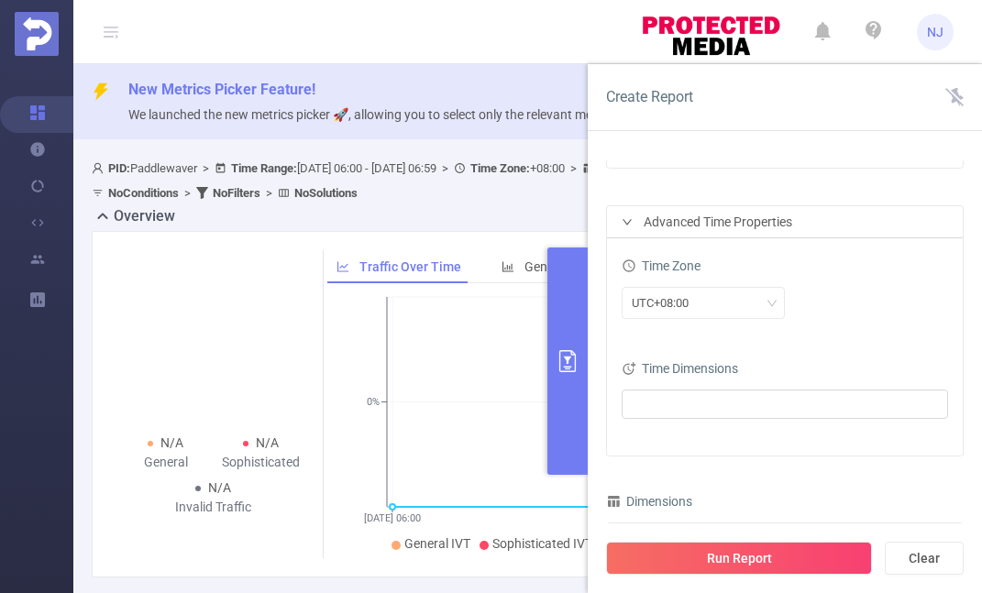
click at [769, 420] on div at bounding box center [785, 406] width 326 height 40
click at [765, 400] on ul at bounding box center [778, 405] width 302 height 28
click at [833, 336] on div "Time Zone UTC+08:00 Time Dimensions" at bounding box center [785, 346] width 356 height 217
click at [758, 314] on div "UTC+08:00" at bounding box center [703, 303] width 143 height 30
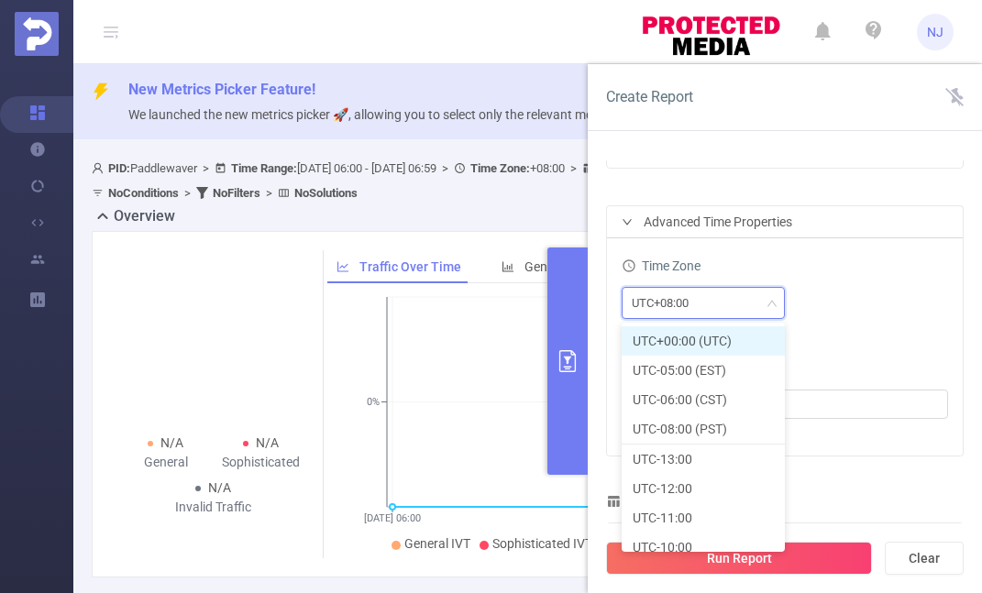
click at [692, 344] on li "UTC+00:00 (UTC)" at bounding box center [703, 340] width 163 height 29
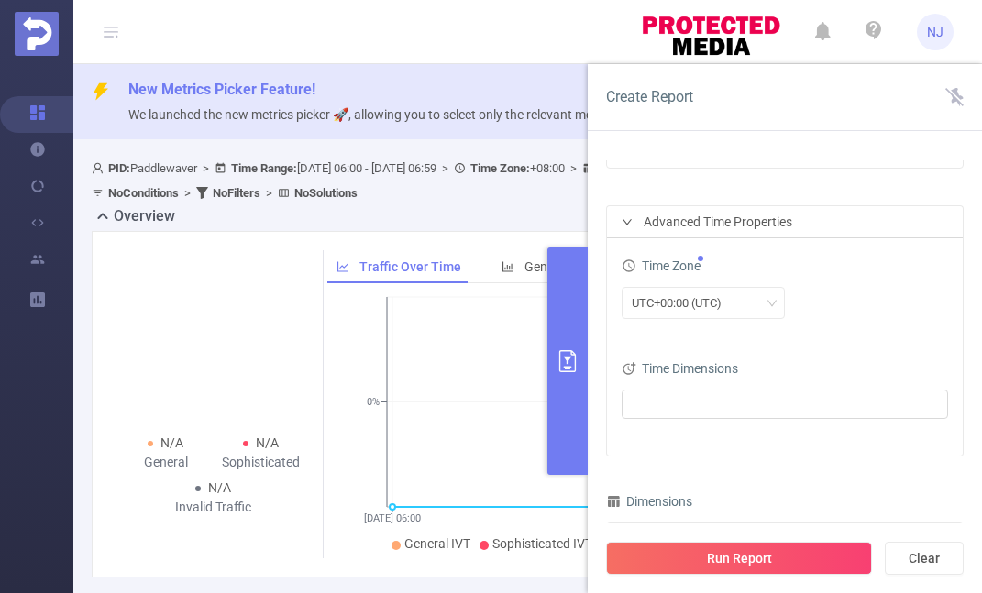
click at [899, 289] on div "UTC+00:00 (UTC)" at bounding box center [785, 303] width 326 height 32
click at [807, 546] on button "Run Report" at bounding box center [739, 558] width 266 height 33
click at [563, 347] on button "primary" at bounding box center [567, 361] width 40 height 227
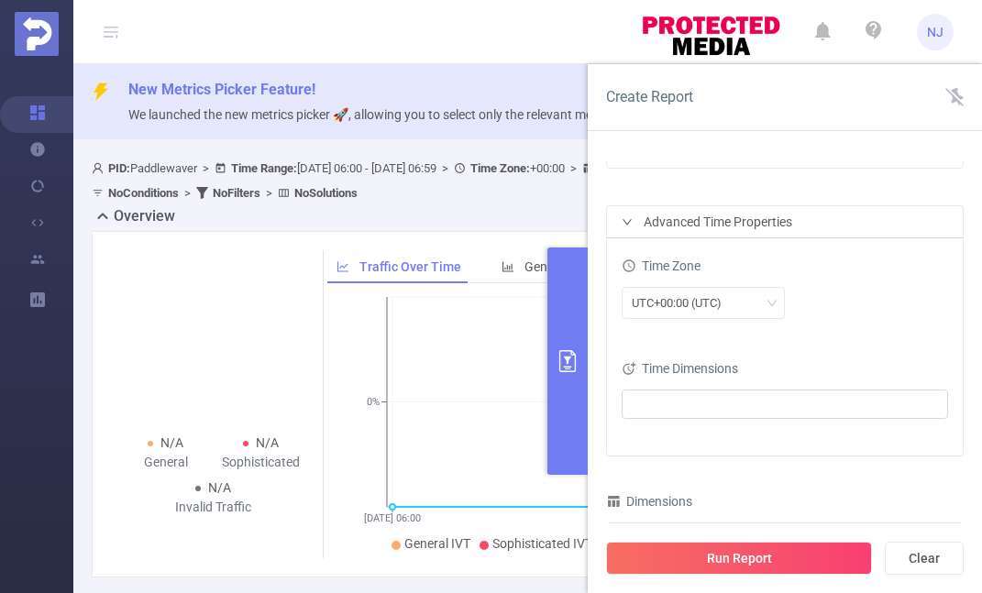
click at [563, 347] on button "primary" at bounding box center [567, 361] width 40 height 227
click at [524, 133] on div "New Metrics Picker Feature! We launched the new metrics picker 🚀, allowing you …" at bounding box center [527, 101] width 909 height 75
click at [502, 98] on span "New Metrics Picker Feature!" at bounding box center [547, 90] width 839 height 22
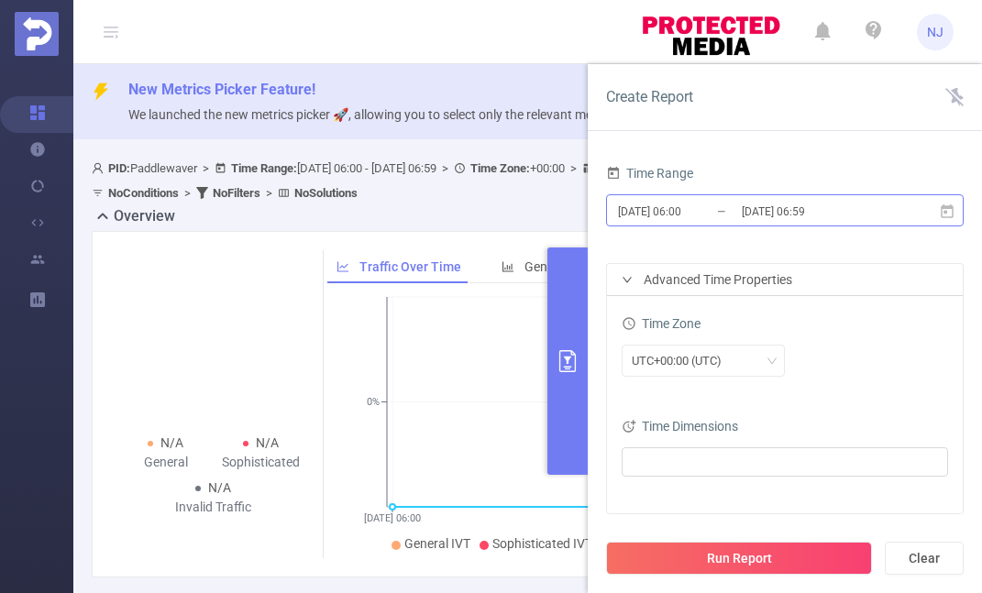
click at [721, 214] on input "[DATE] 06:00" at bounding box center [690, 211] width 149 height 25
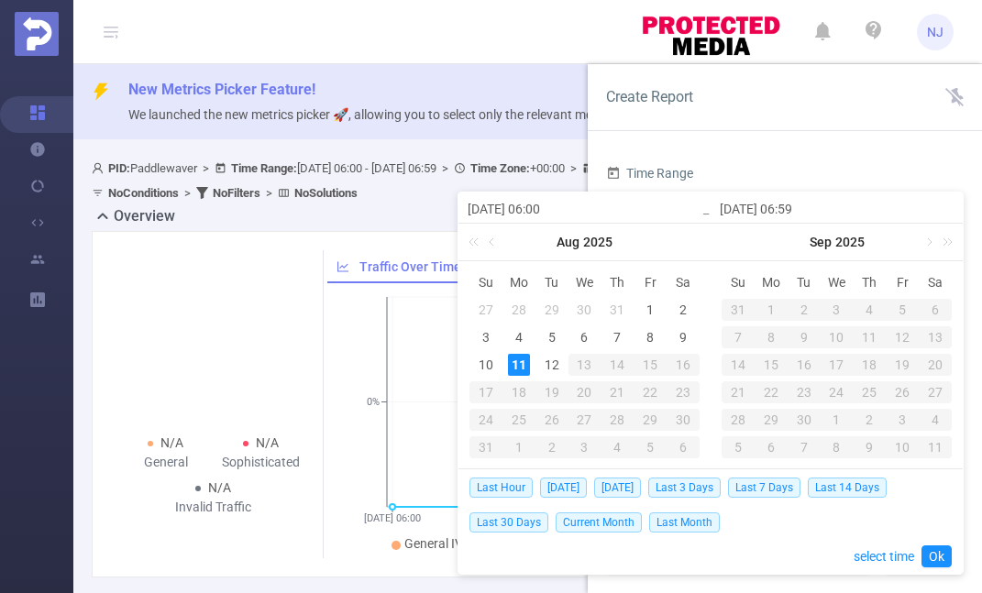
click at [484, 376] on td "10" at bounding box center [485, 365] width 33 height 28
click at [484, 367] on div "10" at bounding box center [486, 365] width 22 height 22
type input "[DATE] 06:00"
type input "[DATE] 06:59"
type input "[DATE] 06:00"
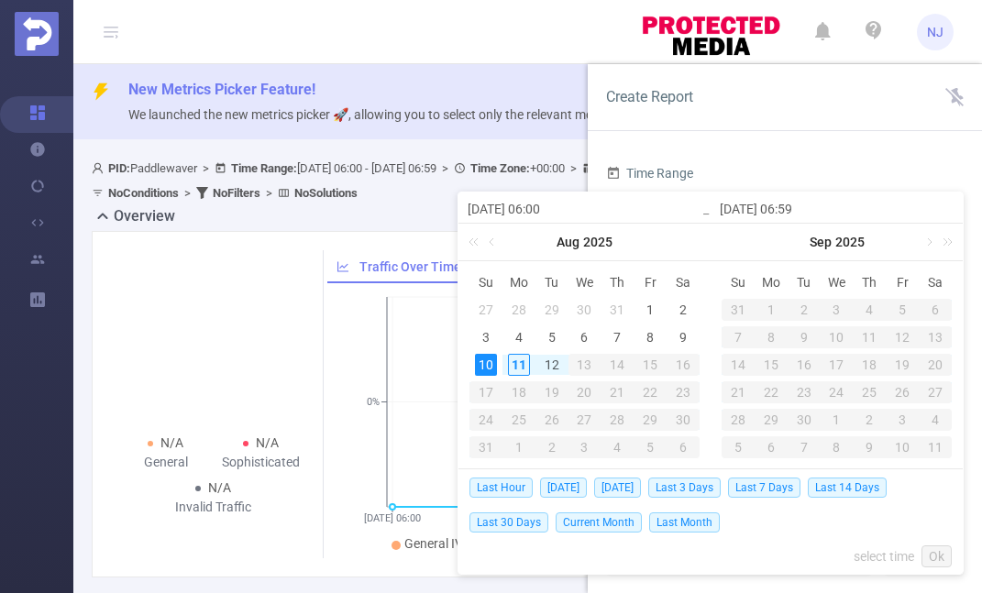
type input "[DATE] 06:59"
click at [484, 367] on div "10" at bounding box center [486, 365] width 22 height 22
click at [937, 561] on link "Ok" at bounding box center [936, 557] width 30 height 22
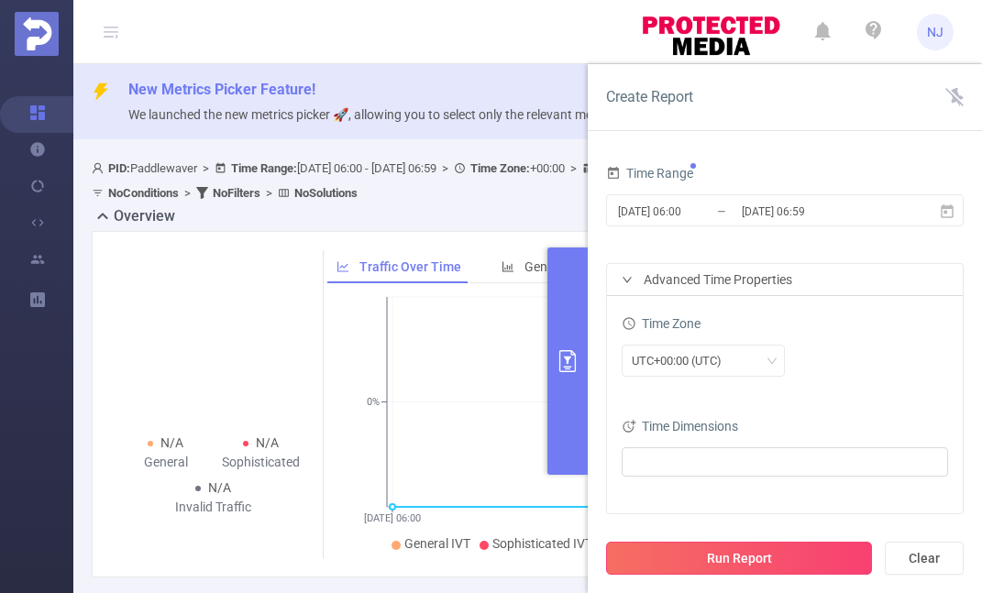
click at [804, 557] on button "Run Report" at bounding box center [739, 558] width 266 height 33
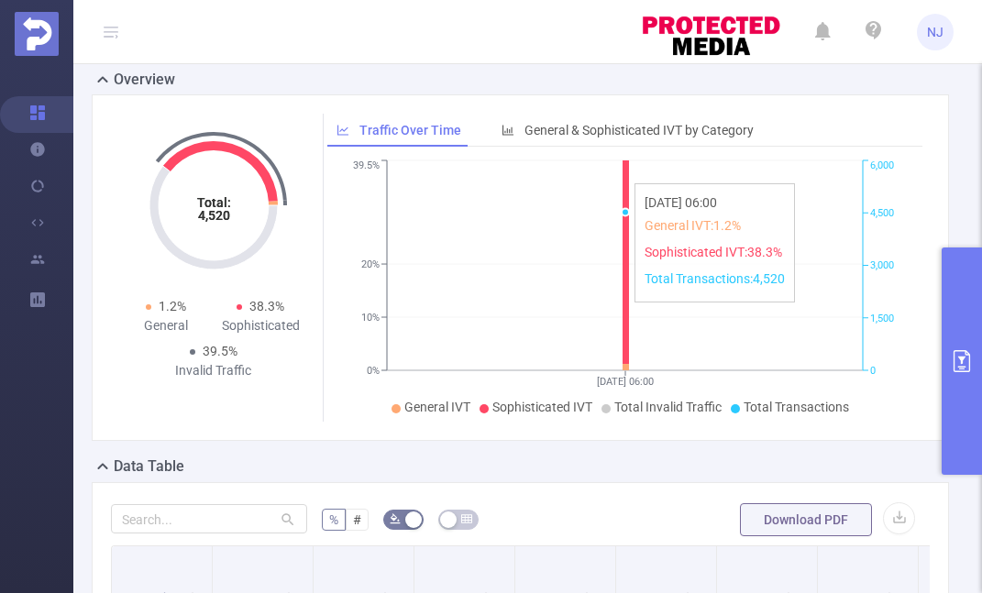
scroll to position [142, 0]
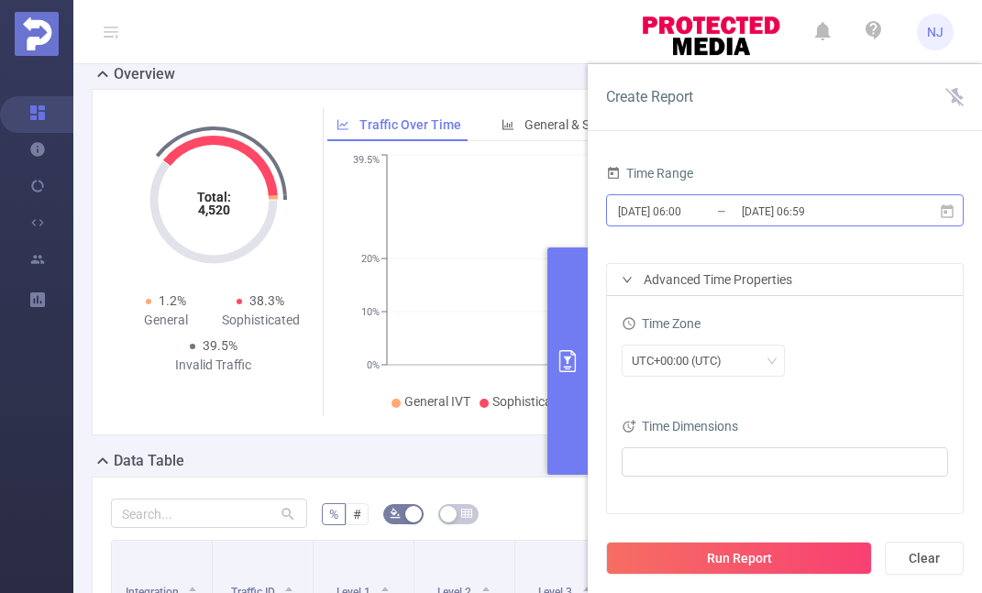
click at [777, 211] on input "[DATE] 06:59" at bounding box center [814, 211] width 149 height 25
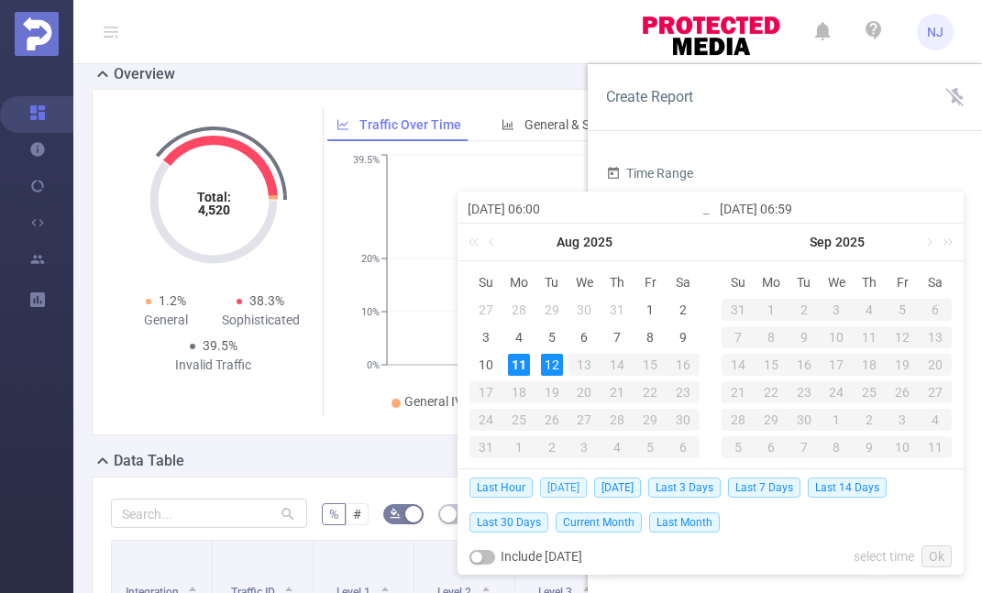
click at [558, 485] on span "[DATE]" at bounding box center [563, 488] width 47 height 20
type input "[DATE] 00:00"
type input "[DATE] 23:59"
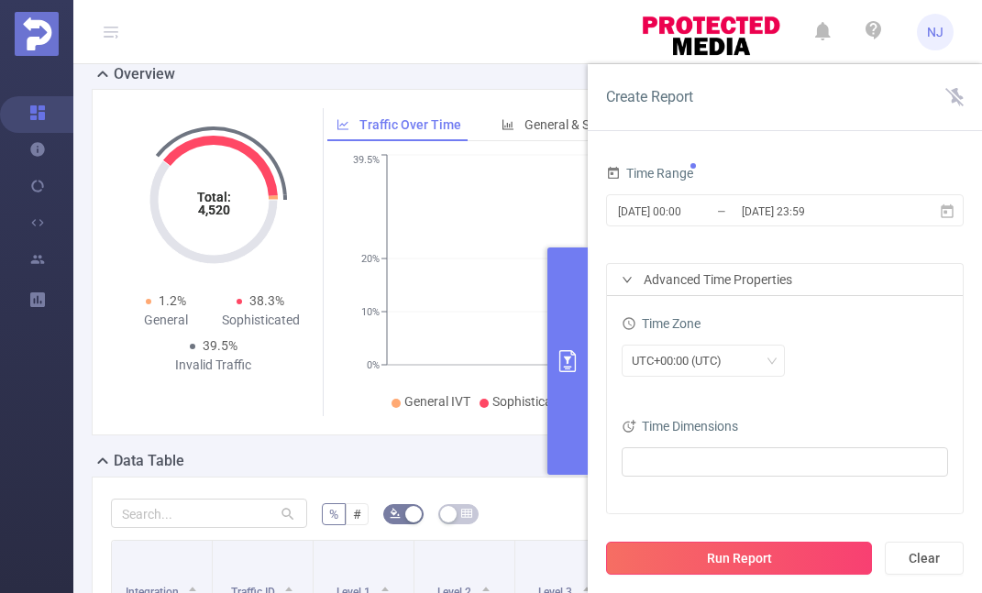
click at [702, 569] on button "Run Report" at bounding box center [739, 558] width 266 height 33
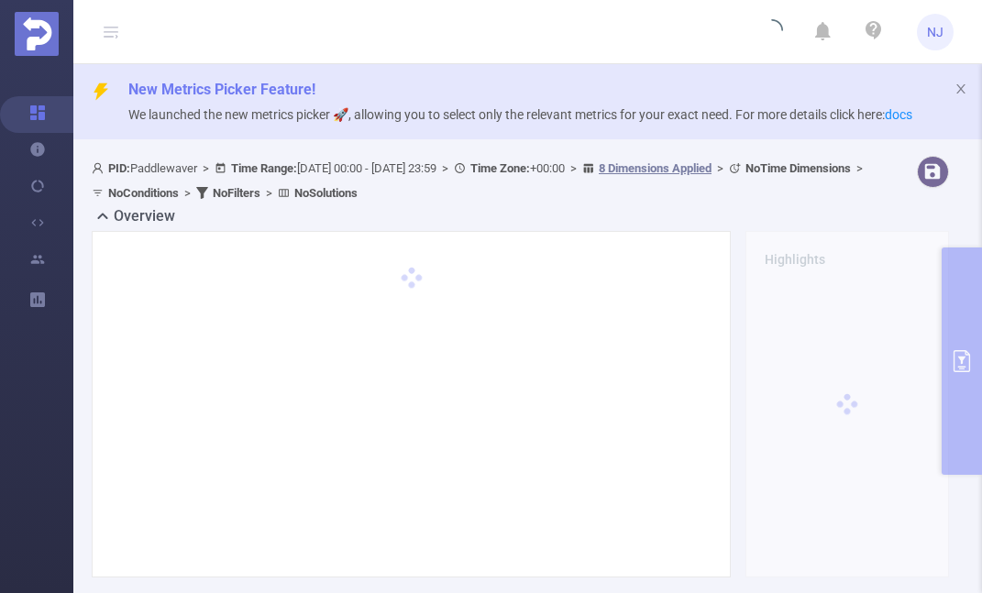
scroll to position [0, 0]
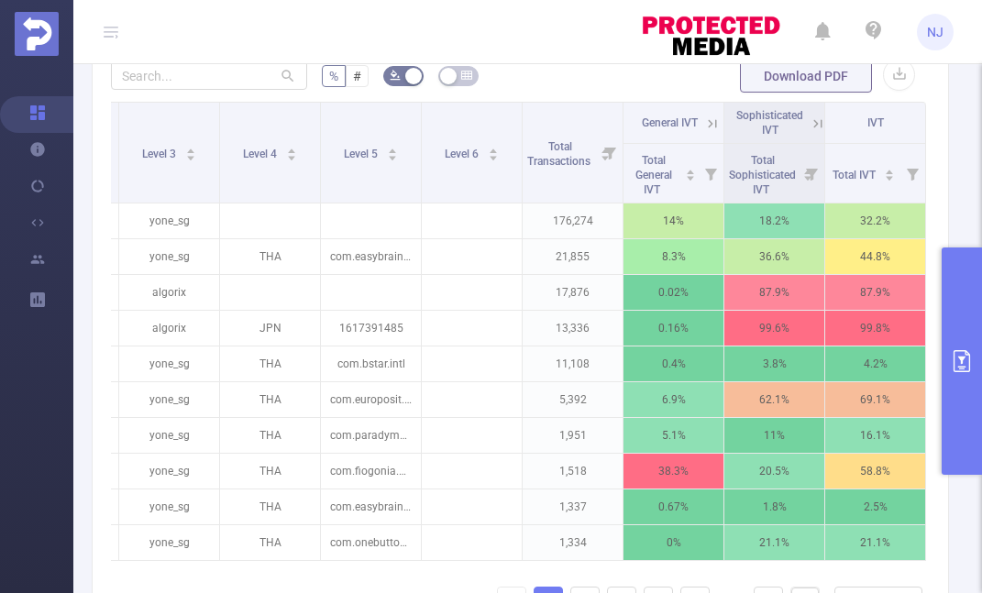
click at [778, 124] on div "Sophisticated IVT" at bounding box center [769, 122] width 68 height 29
click at [763, 135] on span "Sophisticated IVT" at bounding box center [769, 123] width 67 height 28
click at [698, 121] on span "General IVT" at bounding box center [670, 122] width 56 height 13
